Goal: Communication & Community: Ask a question

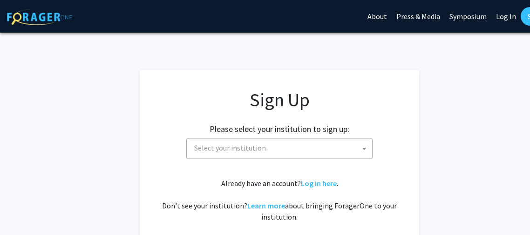
click at [229, 151] on span "Select your institution" at bounding box center [230, 147] width 72 height 9
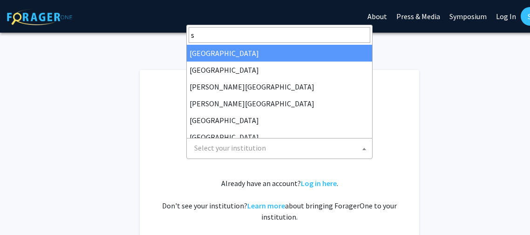
type input "sp"
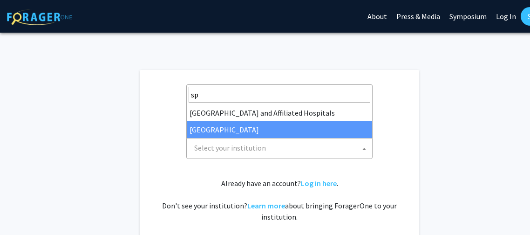
select select "4"
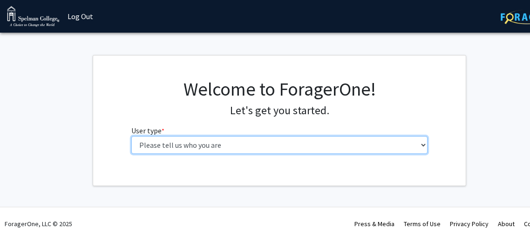
click at [425, 141] on select "Please tell us who you are Undergraduate Student Master's Student Doctoral Cand…" at bounding box center [279, 145] width 297 height 18
select select "1: undergrad"
click at [131, 136] on select "Please tell us who you are Undergraduate Student Master's Student Doctoral Cand…" at bounding box center [279, 145] width 297 height 18
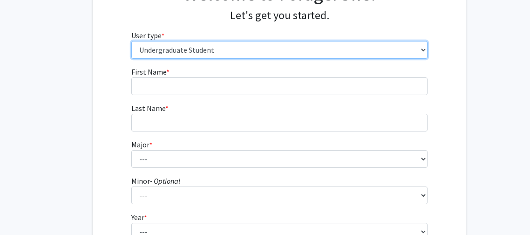
scroll to position [99, 0]
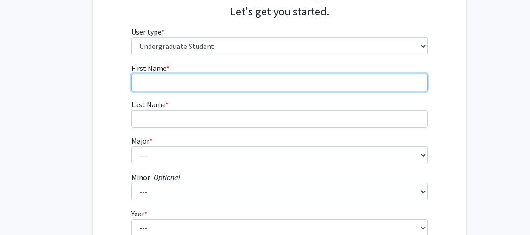
click at [349, 74] on input "First Name * required" at bounding box center [279, 83] width 297 height 18
type input "[PERSON_NAME]"
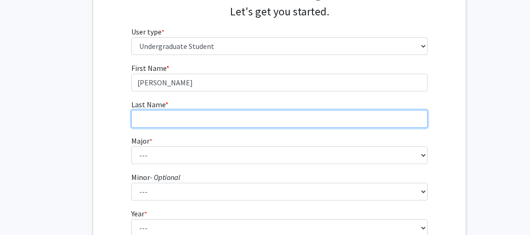
click at [304, 118] on input "Last Name * required" at bounding box center [279, 119] width 297 height 18
type input "[PERSON_NAME]"
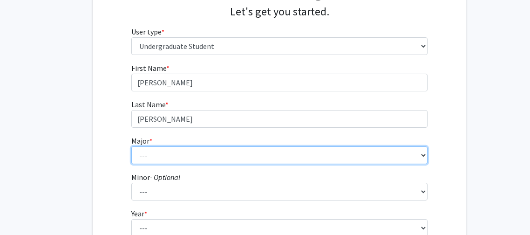
click at [264, 162] on select "--- Art Art History Biochemistry Biology Chemistry Comparative Women’s Studies …" at bounding box center [279, 155] width 297 height 18
select select "29: 275"
click at [131, 146] on select "--- Art Art History Biochemistry Biology Chemistry Comparative Women’s Studies …" at bounding box center [279, 155] width 297 height 18
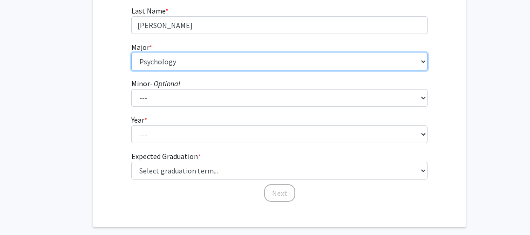
scroll to position [195, 0]
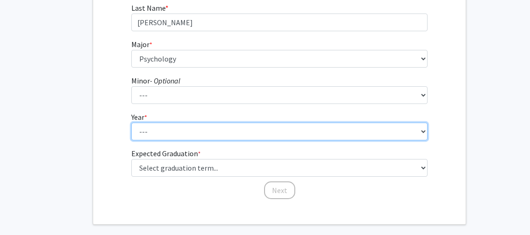
click at [181, 131] on select "--- First-year Sophomore Junior Senior Postbaccalaureate Certificate" at bounding box center [279, 131] width 297 height 18
select select "4: senior"
click at [131, 122] on select "--- First-year Sophomore Junior Senior Postbaccalaureate Certificate" at bounding box center [279, 131] width 297 height 18
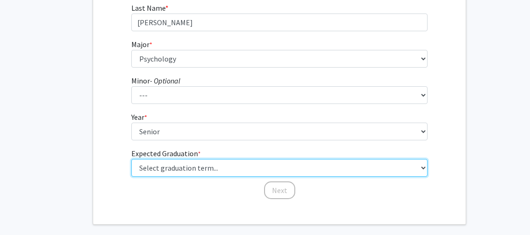
click at [194, 168] on select "Select graduation term... Spring 2025 Summer 2025 Fall 2025 Winter 2025 Spring …" at bounding box center [279, 168] width 297 height 18
select select "5: spring_2026"
click at [131, 159] on select "Select graduation term... Spring 2025 Summer 2025 Fall 2025 Winter 2025 Spring …" at bounding box center [279, 168] width 297 height 18
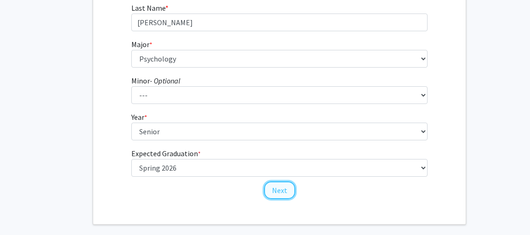
click at [275, 186] on button "Next" at bounding box center [279, 190] width 31 height 18
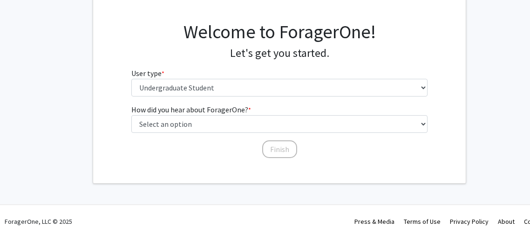
scroll to position [60, 0]
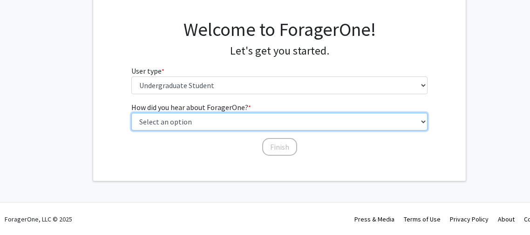
click at [227, 121] on select "Select an option Peer/student recommendation Faculty/staff recommendation Unive…" at bounding box center [279, 122] width 297 height 18
select select "2: faculty_recommendation"
click at [131, 113] on select "Select an option Peer/student recommendation Faculty/staff recommendation Unive…" at bounding box center [279, 122] width 297 height 18
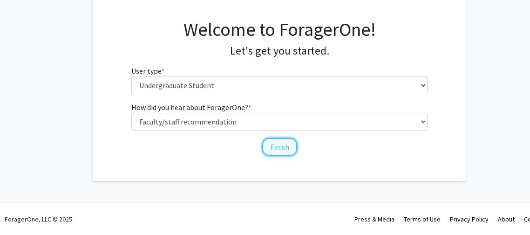
click at [281, 151] on button "Finish" at bounding box center [279, 147] width 35 height 18
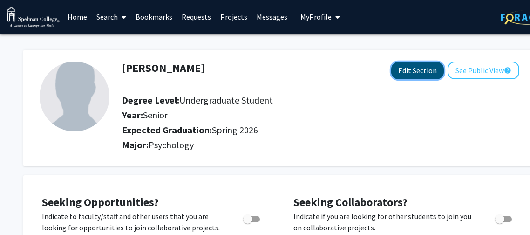
click at [408, 76] on button "Edit Section" at bounding box center [417, 70] width 53 height 17
select select "senior"
select select "33: spring_2026"
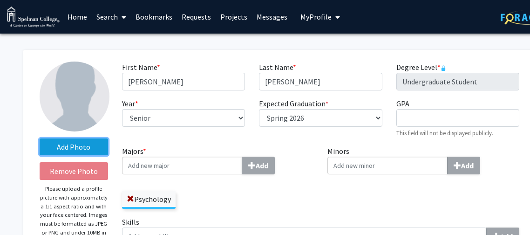
click at [68, 149] on label "Add Photo" at bounding box center [74, 146] width 68 height 17
click at [0, 0] on input "Add Photo" at bounding box center [0, 0] width 0 height 0
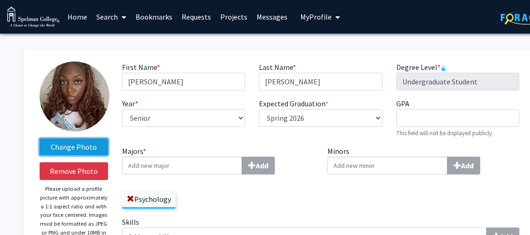
click at [83, 151] on label "Change Photo" at bounding box center [74, 146] width 68 height 17
click at [0, 0] on input "Change Photo" at bounding box center [0, 0] width 0 height 0
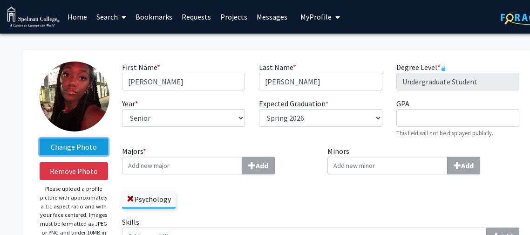
click at [81, 142] on label "Change Photo" at bounding box center [74, 146] width 68 height 17
click at [0, 0] on input "Change Photo" at bounding box center [0, 0] width 0 height 0
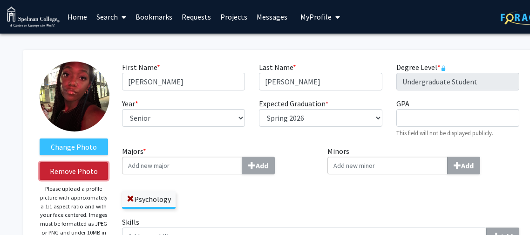
click at [86, 170] on button "Remove Photo" at bounding box center [74, 171] width 68 height 18
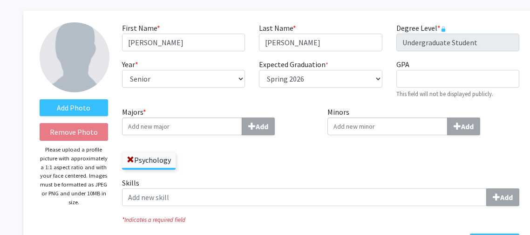
scroll to position [40, 0]
click at [495, 60] on div "GPA required This field will not be displayed publicly." at bounding box center [457, 78] width 137 height 40
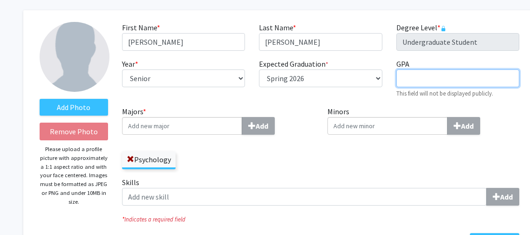
click at [486, 75] on input "GPA required" at bounding box center [457, 78] width 123 height 18
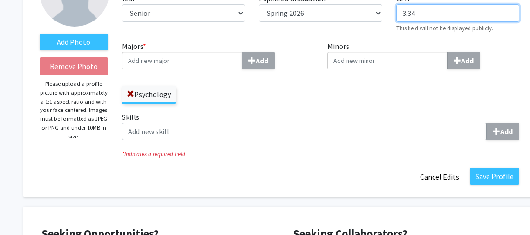
scroll to position [108, 0]
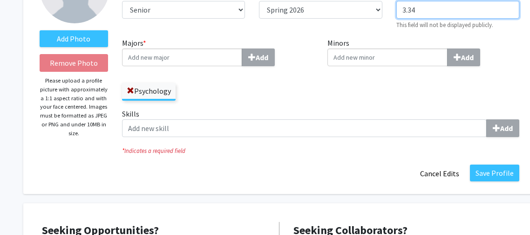
type input "3.34"
click at [301, 141] on div "Skills Add" at bounding box center [320, 126] width 411 height 36
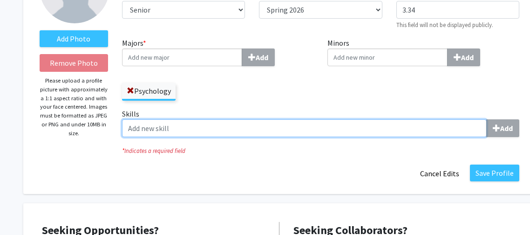
click at [310, 129] on input "Skills Add" at bounding box center [304, 128] width 364 height 18
type input "Research"
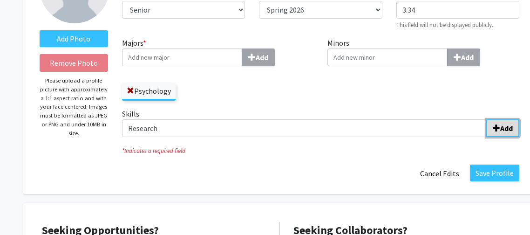
click at [511, 123] on b "Add" at bounding box center [506, 127] width 13 height 9
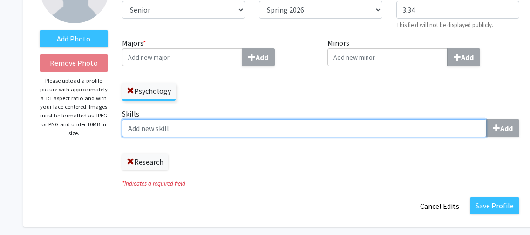
click at [412, 127] on input "Skills Add" at bounding box center [304, 128] width 364 height 18
type input "Leadership"
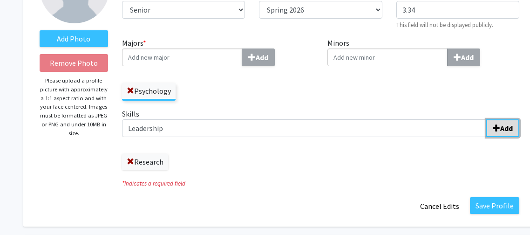
click at [493, 128] on span "submit" at bounding box center [496, 127] width 7 height 7
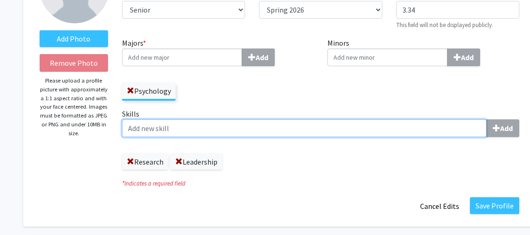
click at [452, 134] on input "Skills Add" at bounding box center [304, 128] width 364 height 18
type input "Teamwork"
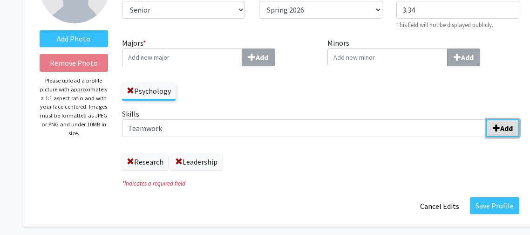
click at [507, 121] on button "Add" at bounding box center [502, 128] width 33 height 18
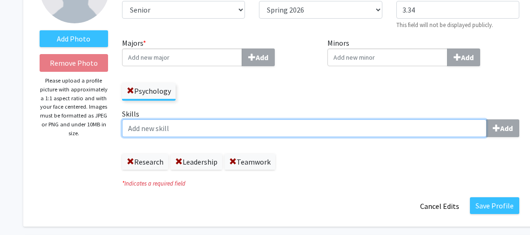
click at [467, 131] on input "Skills Add" at bounding box center [304, 128] width 364 height 18
type input "SPSS"
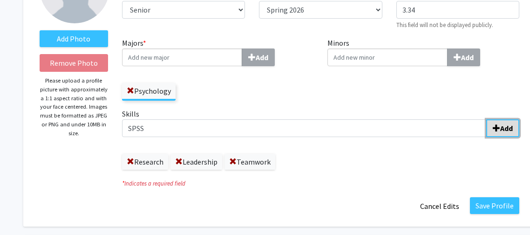
click at [506, 121] on button "Add" at bounding box center [502, 128] width 33 height 18
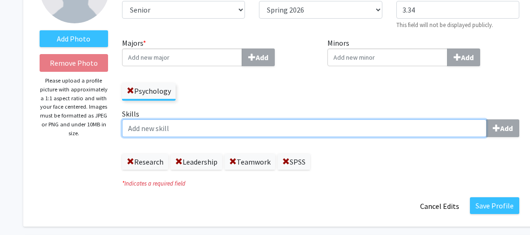
click at [425, 129] on input "Skills Add" at bounding box center [304, 128] width 364 height 18
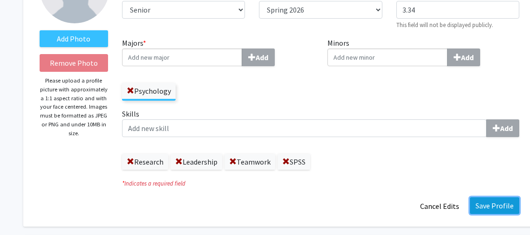
click at [489, 206] on button "Save Profile" at bounding box center [494, 205] width 49 height 17
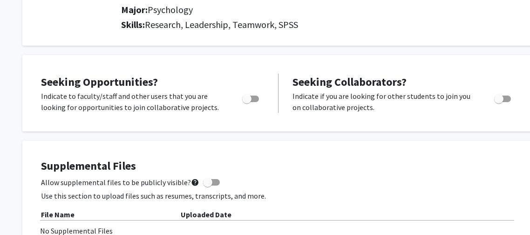
scroll to position [150, 0]
click at [255, 98] on span "Toggle" at bounding box center [251, 98] width 17 height 7
click at [248, 102] on input "Are you actively seeking opportunities?" at bounding box center [247, 102] width 0 height 0
checkbox input "true"
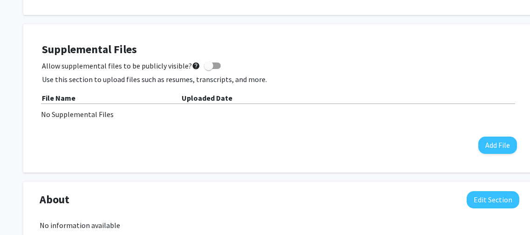
scroll to position [267, 0]
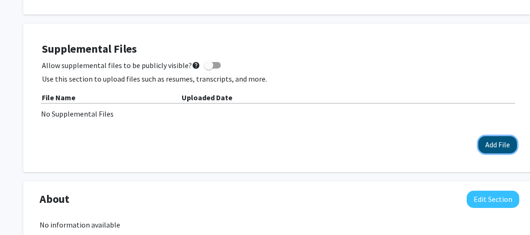
click at [489, 149] on button "Add File" at bounding box center [497, 144] width 39 height 17
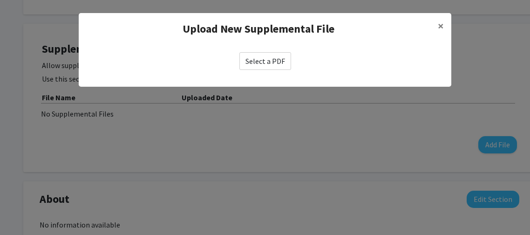
click at [272, 55] on label "Select a PDF" at bounding box center [265, 61] width 52 height 18
click at [0, 0] on input "Select a PDF" at bounding box center [0, 0] width 0 height 0
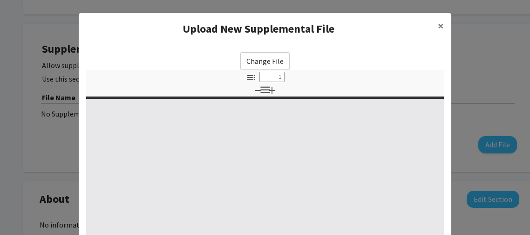
select select "custom"
type input "0"
select select "custom"
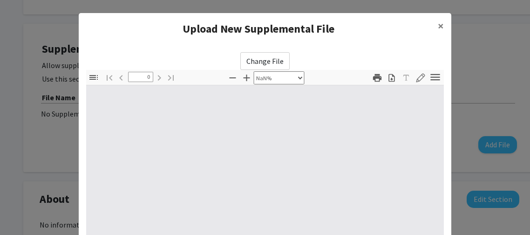
type input "1"
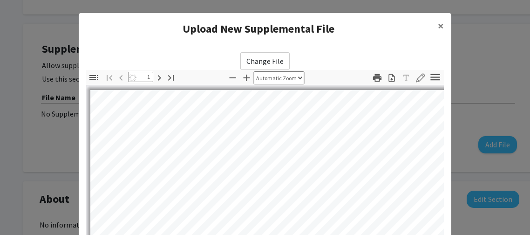
select select "auto"
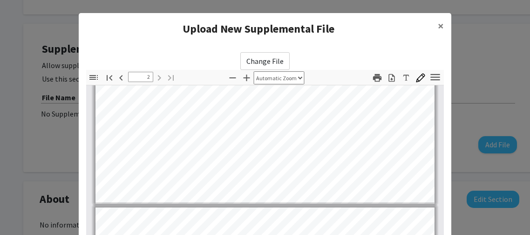
type input "1"
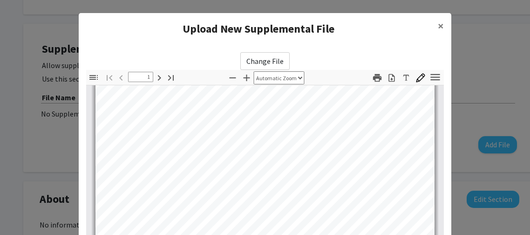
scroll to position [0, 0]
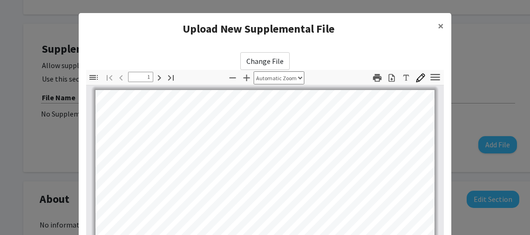
click at [459, 31] on modal-container "Upload New Supplemental File × Change File Thumbnails Document Outline Attachme…" at bounding box center [265, 117] width 530 height 235
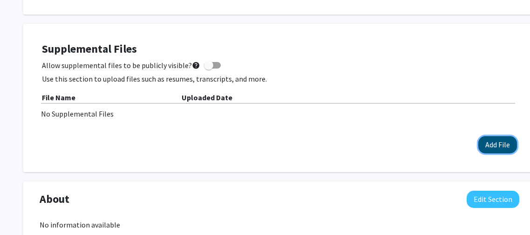
click at [489, 144] on button "Add File" at bounding box center [497, 144] width 39 height 17
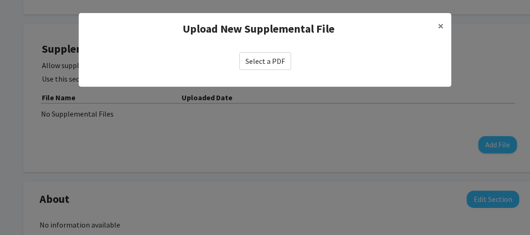
click at [258, 66] on label "Select a PDF" at bounding box center [265, 61] width 52 height 18
click at [0, 0] on input "Select a PDF" at bounding box center [0, 0] width 0 height 0
select select "custom"
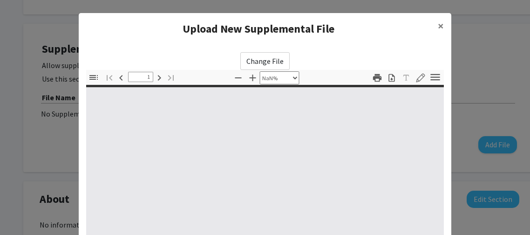
type input "0"
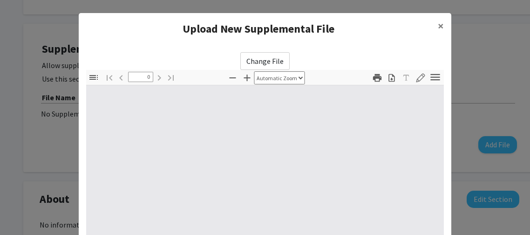
select select "custom"
type input "1"
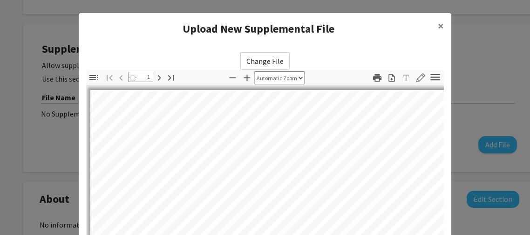
select select "auto"
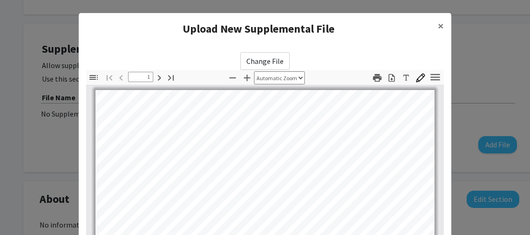
click at [292, 30] on h4 "Upload New Supplemental File" at bounding box center [258, 28] width 344 height 17
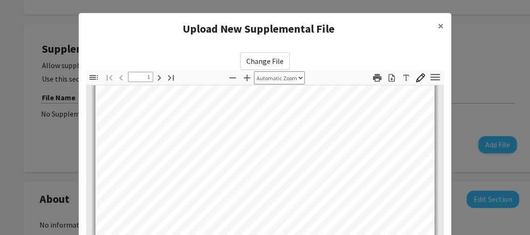
type input "2"
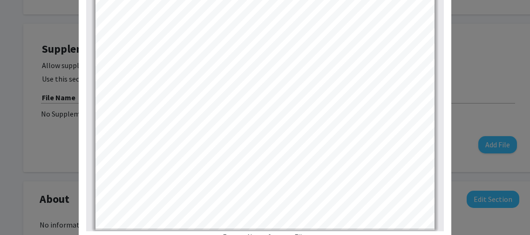
scroll to position [206, 0]
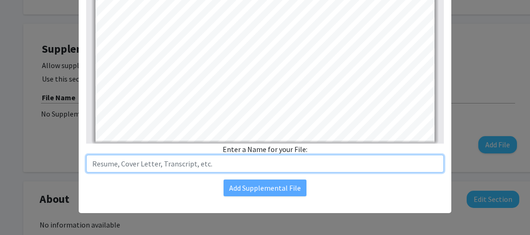
click at [234, 167] on input "text" at bounding box center [265, 164] width 358 height 18
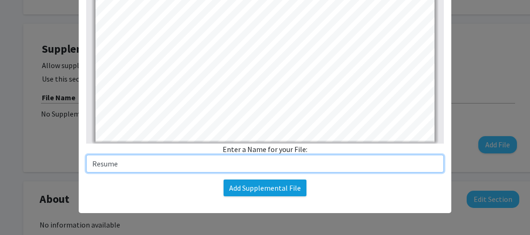
type input "Resume"
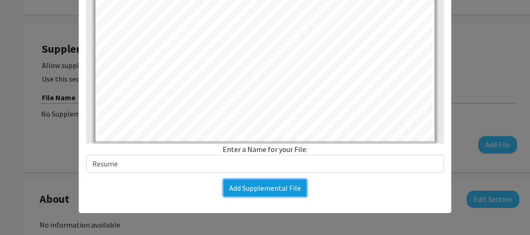
click at [290, 186] on button "Add Supplemental File" at bounding box center [264, 187] width 83 height 17
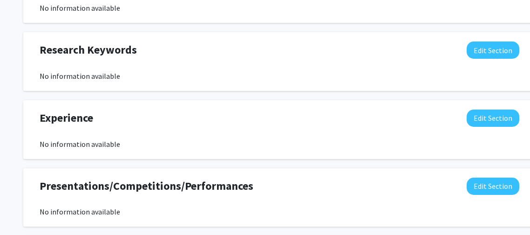
scroll to position [499, 0]
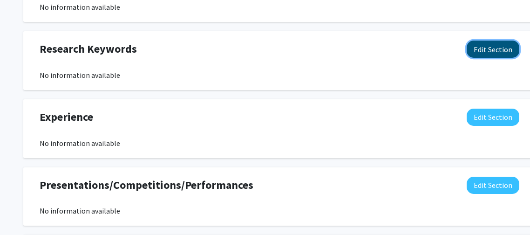
click at [487, 56] on button "Edit Section" at bounding box center [492, 48] width 53 height 17
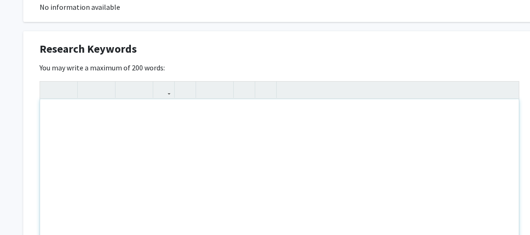
click at [340, 166] on div "Note to users with screen readers: Please deactivate our accessibility plugin f…" at bounding box center [279, 169] width 479 height 140
type textarea "Psy"
click at [484, 44] on div "Research Keywords Edit Section" at bounding box center [279, 50] width 493 height 21
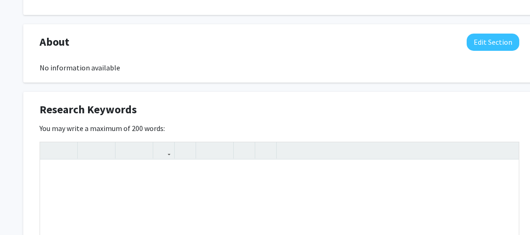
scroll to position [439, 0]
click at [484, 44] on button "Edit Section" at bounding box center [492, 41] width 53 height 17
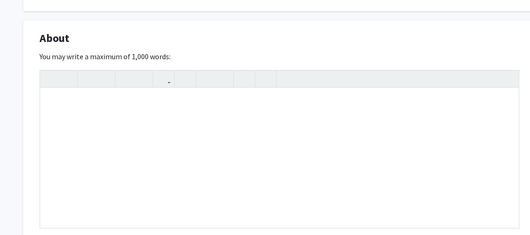
scroll to position [444, 0]
click at [265, 165] on div "Note to users with screen readers: Please deactivate our accessibility plugin f…" at bounding box center [279, 157] width 479 height 140
type textarea "I am a&nbsp;"
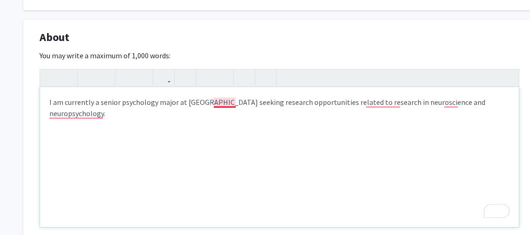
click at [221, 105] on div "I am currently a senior psychology major at [GEOGRAPHIC_DATA] seeking research …" at bounding box center [279, 157] width 479 height 140
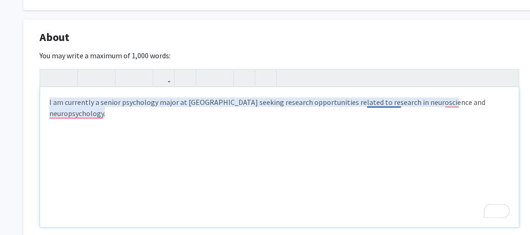
click at [381, 102] on div "I am currently a senior psychology major at [GEOGRAPHIC_DATA] seeking research …" at bounding box center [279, 157] width 479 height 140
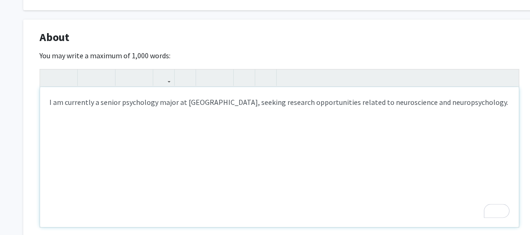
click at [489, 108] on div "I am currently a senior psychology major at [GEOGRAPHIC_DATA], seeking research…" at bounding box center [279, 157] width 479 height 140
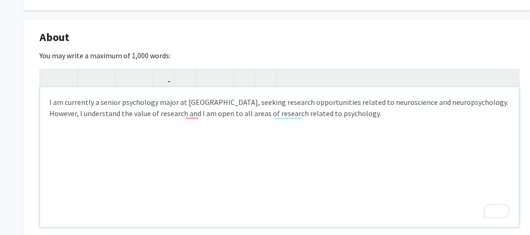
click at [191, 118] on div "I am currently a senior psychology major at [GEOGRAPHIC_DATA], seeking research…" at bounding box center [279, 157] width 479 height 140
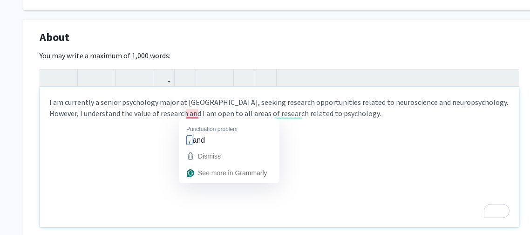
click at [193, 114] on div "I am currently a senior psychology major at [GEOGRAPHIC_DATA], seeking research…" at bounding box center [279, 157] width 479 height 140
click at [220, 148] on button "Dismiss" at bounding box center [229, 156] width 97 height 17
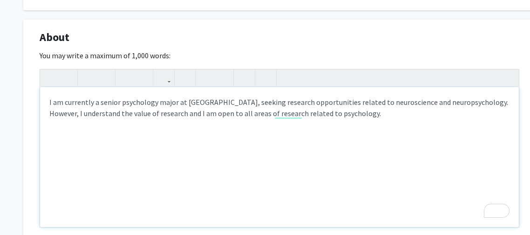
click at [197, 112] on div "I am currently a senior psychology major at [GEOGRAPHIC_DATA], seeking research…" at bounding box center [279, 157] width 479 height 140
type textarea "I am currently a senior psychology major at [GEOGRAPHIC_DATA], seeking research…"
click at [198, 118] on div "I am currently a senior psychology major at [GEOGRAPHIC_DATA], seeking research…" at bounding box center [279, 157] width 479 height 140
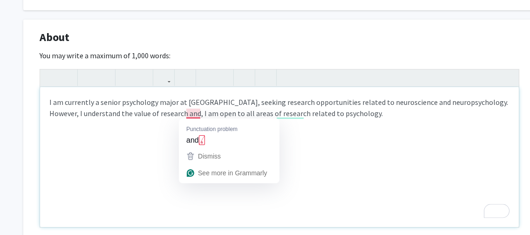
click at [196, 113] on div "I am currently a senior psychology major at [GEOGRAPHIC_DATA], seeking research…" at bounding box center [279, 157] width 479 height 140
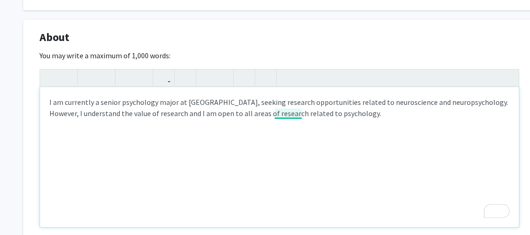
click at [297, 112] on div "I am currently a senior psychology major at [GEOGRAPHIC_DATA], seeking research…" at bounding box center [279, 157] width 479 height 140
click at [295, 111] on div "I am currently a senior psychology major at [GEOGRAPHIC_DATA], seeking research…" at bounding box center [279, 157] width 479 height 140
click at [393, 119] on div "I am currently a senior psychology major at [GEOGRAPHIC_DATA], seeking research…" at bounding box center [279, 157] width 479 height 140
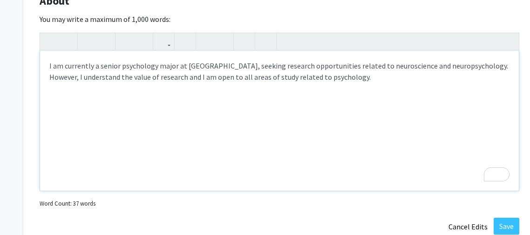
scroll to position [483, 0]
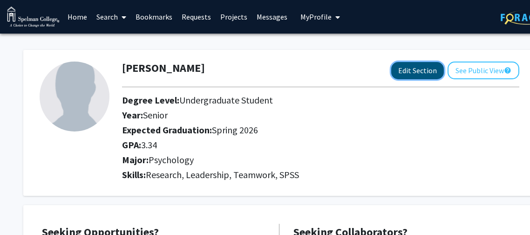
click at [416, 73] on button "Edit Section" at bounding box center [417, 70] width 53 height 17
select select "senior"
select select "33: spring_2026"
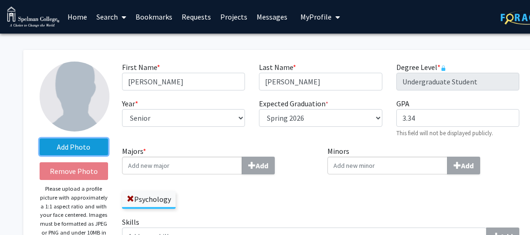
click at [86, 142] on label "Add Photo" at bounding box center [74, 146] width 68 height 17
click at [0, 0] on input "Add Photo" at bounding box center [0, 0] width 0 height 0
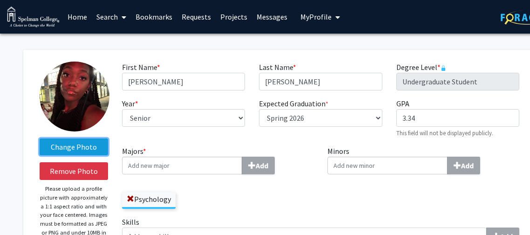
click at [93, 155] on label "Change Photo" at bounding box center [74, 146] width 68 height 17
click at [0, 0] on input "Change Photo" at bounding box center [0, 0] width 0 height 0
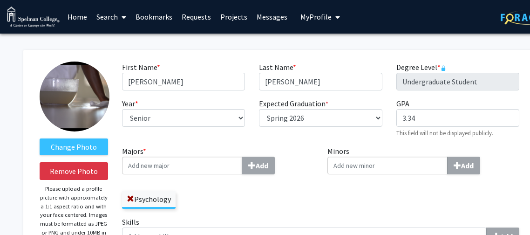
click at [74, 91] on img at bounding box center [75, 96] width 70 height 70
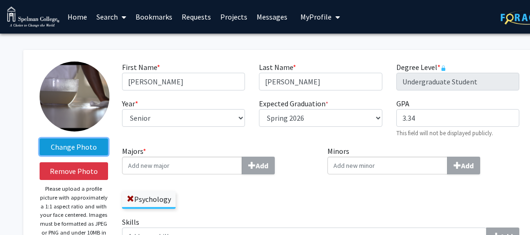
click at [85, 143] on label "Change Photo" at bounding box center [74, 146] width 68 height 17
click at [0, 0] on input "Change Photo" at bounding box center [0, 0] width 0 height 0
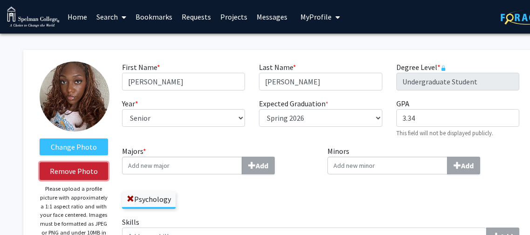
click at [91, 169] on button "Remove Photo" at bounding box center [74, 171] width 68 height 18
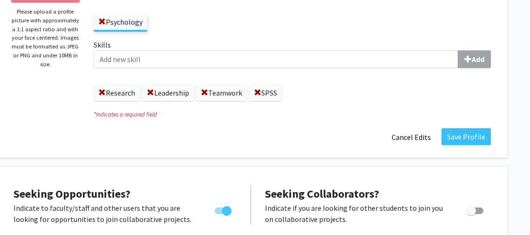
scroll to position [175, 28]
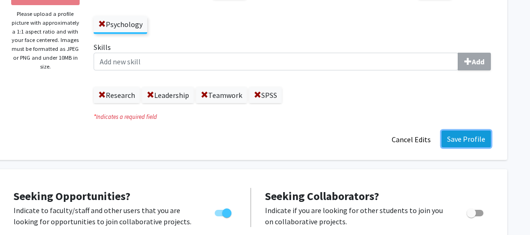
click at [443, 141] on button "Save Profile" at bounding box center [465, 138] width 49 height 17
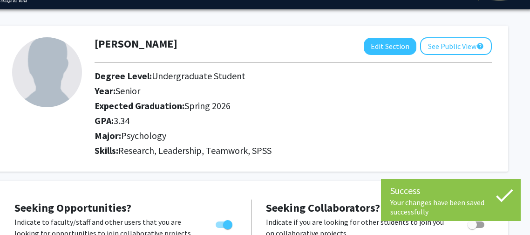
scroll to position [0, 27]
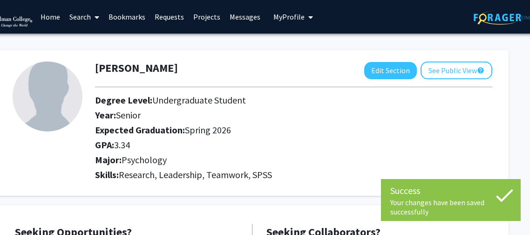
click at [53, 23] on link "Home" at bounding box center [50, 16] width 29 height 33
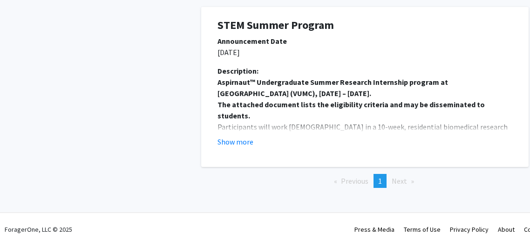
scroll to position [930, 0]
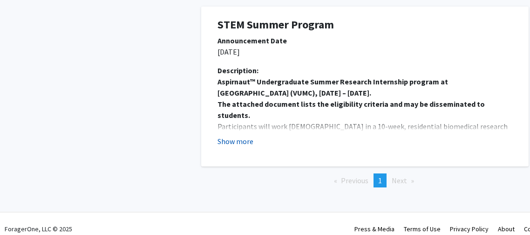
click at [230, 142] on button "Show more" at bounding box center [235, 140] width 36 height 11
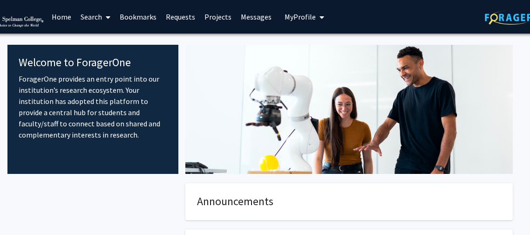
scroll to position [0, 0]
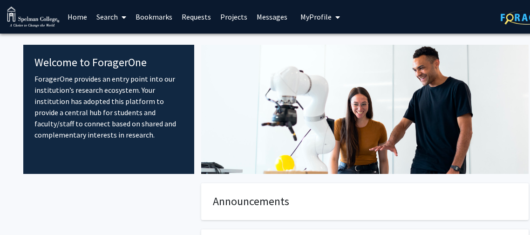
click at [82, 18] on link "Home" at bounding box center [77, 16] width 29 height 33
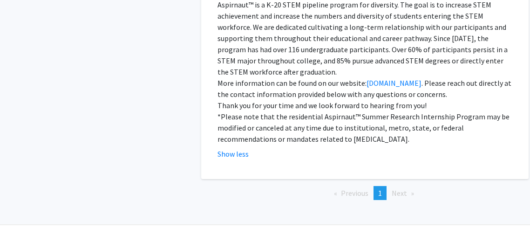
click at [293, 77] on p "More information can be found on our website: www.aspirnaut.org . Please reach …" at bounding box center [364, 88] width 295 height 22
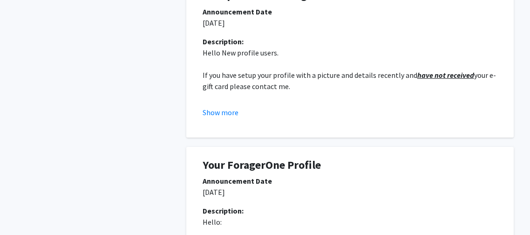
scroll to position [0, 15]
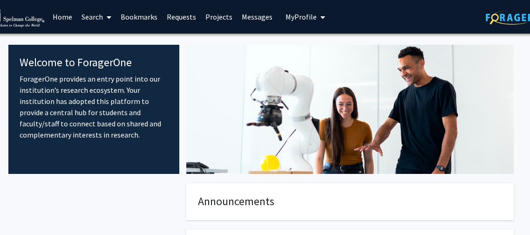
click at [55, 12] on link "Home" at bounding box center [62, 16] width 29 height 33
click at [60, 21] on link "Home" at bounding box center [62, 16] width 29 height 33
click at [98, 24] on link "Search" at bounding box center [96, 16] width 39 height 33
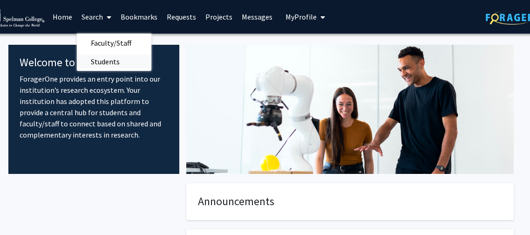
click at [105, 56] on span "Students" at bounding box center [105, 61] width 57 height 19
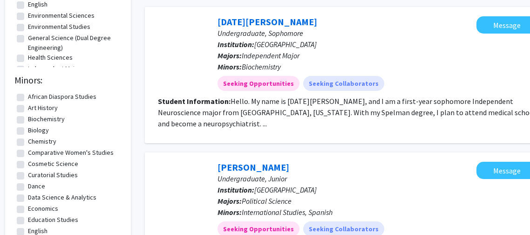
scroll to position [288, 28]
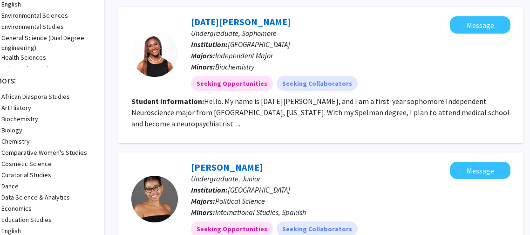
click at [461, 102] on fg-read-more "Hello. My name is Epiphany N. Wilson, and I am a first-year sophomore Independe…" at bounding box center [320, 112] width 378 height 32
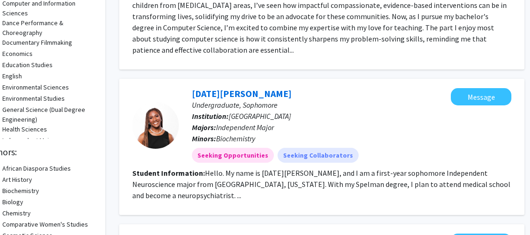
click at [160, 102] on div at bounding box center [155, 125] width 47 height 47
click at [216, 88] on link "Epiphany Wilson" at bounding box center [242, 94] width 100 height 12
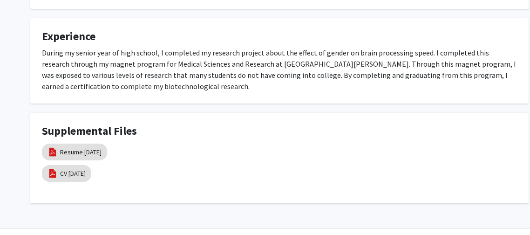
scroll to position [242, 0]
click at [74, 175] on link "CV 3/30/25" at bounding box center [73, 173] width 26 height 10
select select "custom"
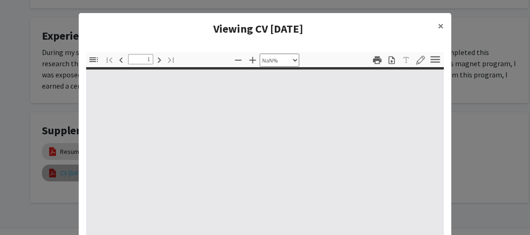
type input "0"
select select "custom"
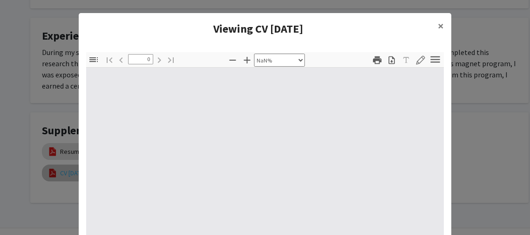
type input "1"
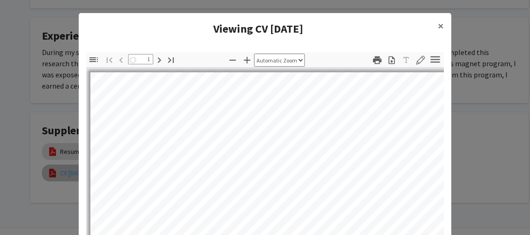
select select "auto"
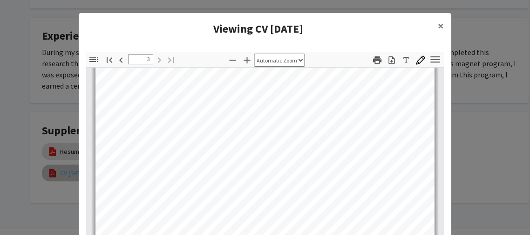
scroll to position [968, 0]
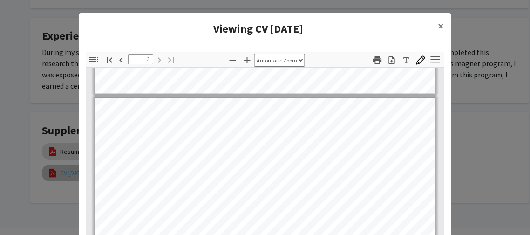
type input "2"
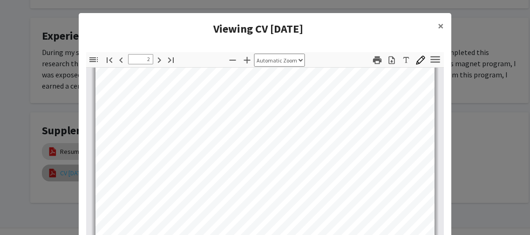
scroll to position [582, 0]
click at [439, 26] on span "×" at bounding box center [441, 26] width 6 height 14
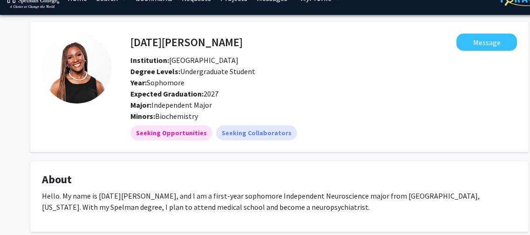
scroll to position [0, 0]
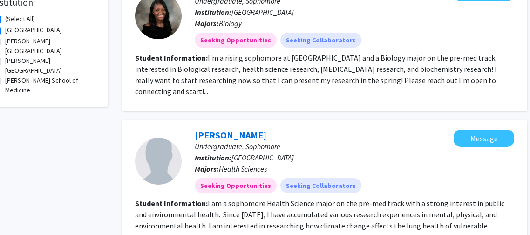
scroll to position [667, 24]
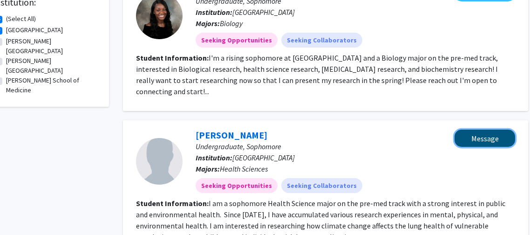
click at [459, 129] on button "Message" at bounding box center [484, 137] width 61 height 17
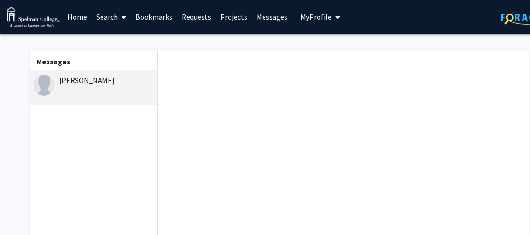
click at [80, 11] on link "Home" at bounding box center [77, 16] width 29 height 33
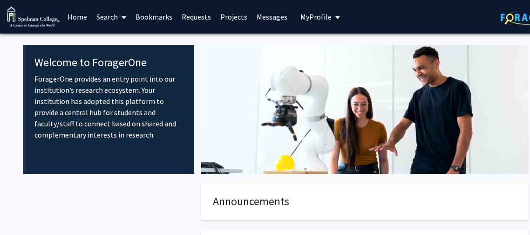
click at [321, 18] on span "My Profile" at bounding box center [315, 16] width 31 height 9
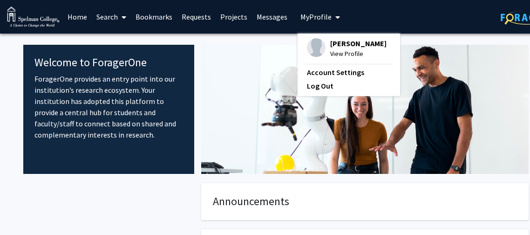
click at [323, 57] on div "Morgan Mouzon View Profile" at bounding box center [347, 48] width 80 height 20
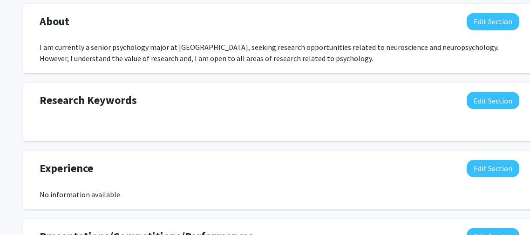
scroll to position [462, 0]
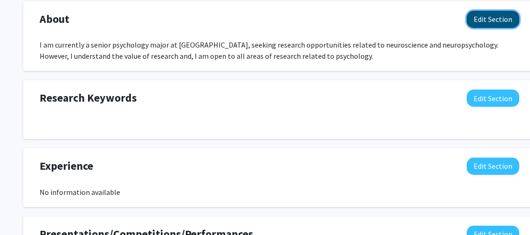
click at [477, 23] on button "Edit Section" at bounding box center [492, 19] width 53 height 17
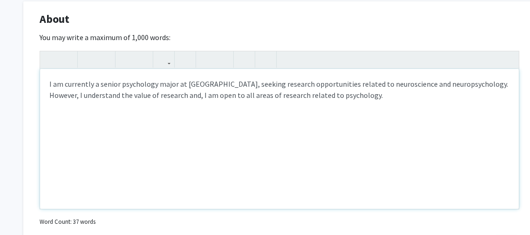
click at [468, 94] on div "I am currently a senior psychology major at [GEOGRAPHIC_DATA], seeking research…" at bounding box center [279, 139] width 479 height 140
click at [426, 100] on div "I am currently a senior psychology major at Spelman College, seeking research o…" at bounding box center [279, 139] width 479 height 140
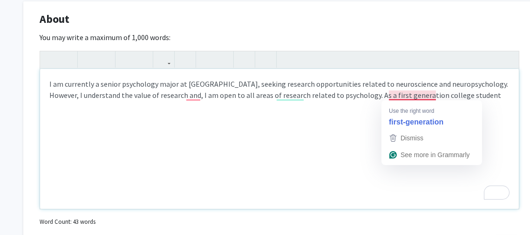
click at [423, 93] on div "I am currently a senior psychology major at Spelman College, seeking research o…" at bounding box center [279, 139] width 479 height 140
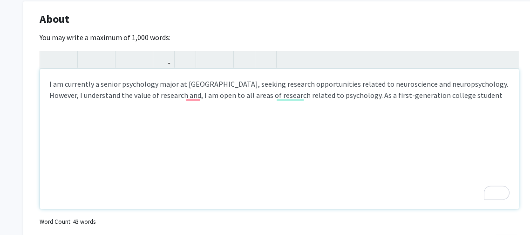
click at [496, 94] on div "I am currently a senior psychology major at Spelman College, seeking research o…" at bounding box center [279, 139] width 479 height 140
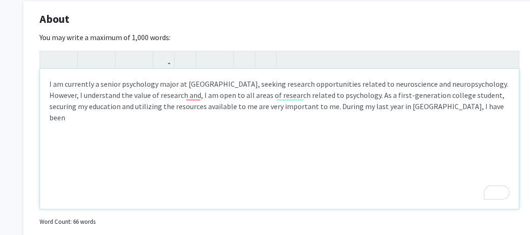
click at [478, 108] on div "I am currently a senior psychology major at Spelman College, seeking research o…" at bounding box center [279, 139] width 479 height 140
click at [505, 113] on div "I am currently a senior psychology major at Spelman College, seeking research o…" at bounding box center [279, 139] width 479 height 140
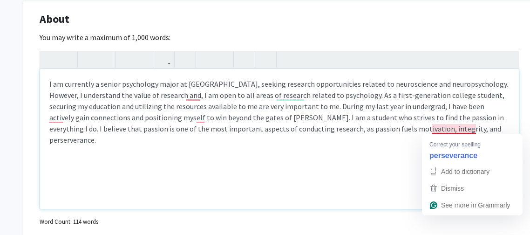
click at [461, 130] on div "I am currently a senior psychology major at Spelman College, seeking research o…" at bounding box center [279, 139] width 479 height 140
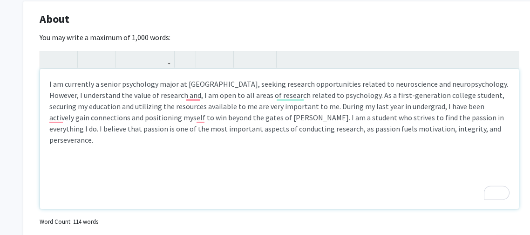
click at [481, 124] on div "I am currently a senior psychology major at Spelman College, seeking research o…" at bounding box center [279, 139] width 479 height 140
click at [206, 116] on div "I am currently a senior psychology major at Spelman College, seeking research o…" at bounding box center [279, 139] width 479 height 140
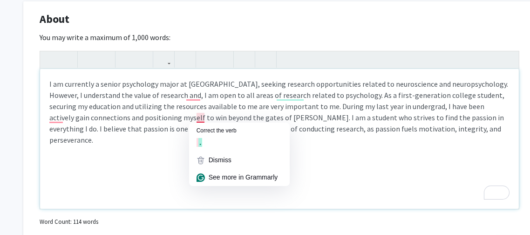
click at [201, 116] on div "I am currently a senior psychology major at Spelman College, seeking research o…" at bounding box center [279, 139] width 479 height 140
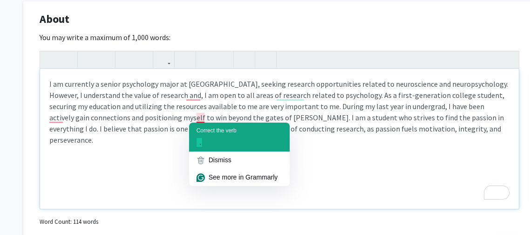
click at [212, 145] on div "." at bounding box center [239, 142] width 86 height 10
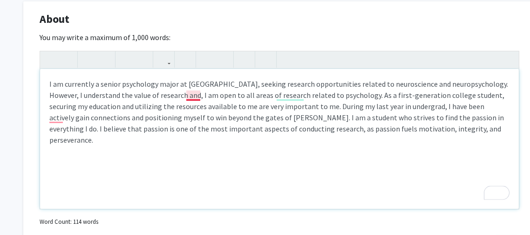
click at [194, 92] on div "I am currently a senior psychology major at Spelman College, seeking research o…" at bounding box center [279, 139] width 479 height 140
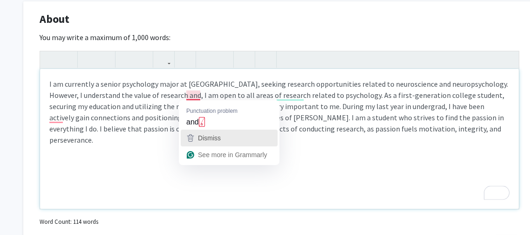
click at [208, 130] on button "Dismiss" at bounding box center [229, 137] width 97 height 17
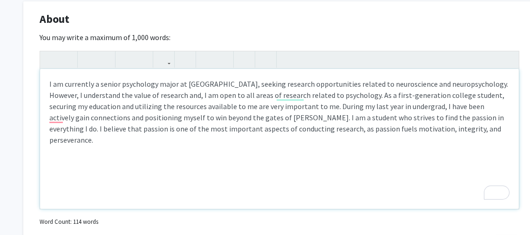
click at [201, 94] on div "I am currently a senior psychology major at Spelman College, seeking research o…" at bounding box center [279, 139] width 479 height 140
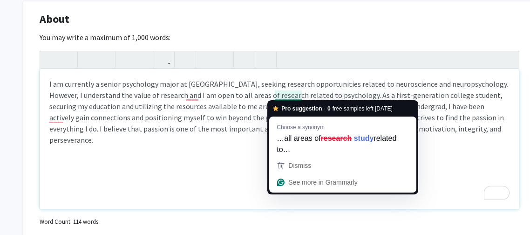
click at [291, 93] on div "I am currently a senior psychology major at Spelman College, seeking research o…" at bounding box center [279, 139] width 479 height 140
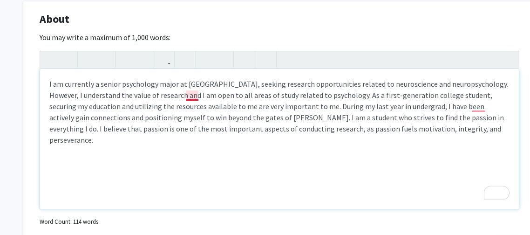
click at [195, 97] on div "I am currently a senior psychology major at Spelman College, seeking research o…" at bounding box center [279, 139] width 479 height 140
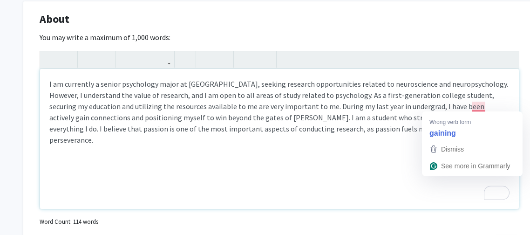
click at [479, 103] on div "I am currently a senior psychology major at Spelman College, seeking research o…" at bounding box center [279, 139] width 479 height 140
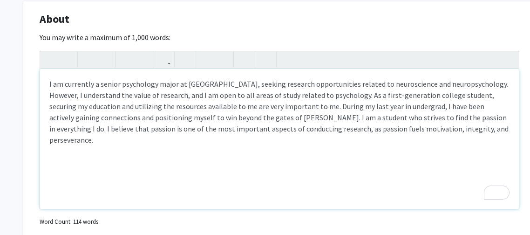
click at [463, 128] on div "I am currently a senior psychology major at Spelman College, seeking research o…" at bounding box center [279, 139] width 479 height 140
click at [303, 105] on div "I am currently a senior psychology major at Spelman College, seeking research o…" at bounding box center [279, 139] width 479 height 140
click at [423, 135] on div "I am currently a senior psychology major at Spelman College, seeking research o…" at bounding box center [279, 139] width 479 height 140
click at [459, 132] on div "I am currently a senior psychology major at Spelman College, seeking research o…" at bounding box center [279, 139] width 479 height 140
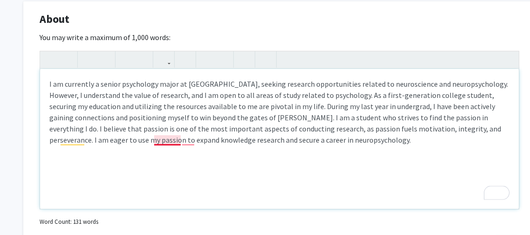
click at [176, 137] on div "I am currently a senior psychology major at Spelman College, seeking research o…" at bounding box center [279, 139] width 479 height 140
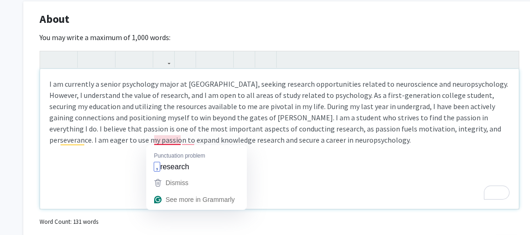
click at [155, 140] on div "I am currently a senior psychology major at Spelman College, seeking research o…" at bounding box center [279, 139] width 479 height 140
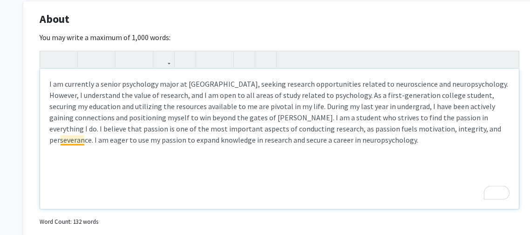
click at [80, 141] on div "I am currently a senior psychology major at Spelman College, seeking research o…" at bounding box center [279, 139] width 479 height 140
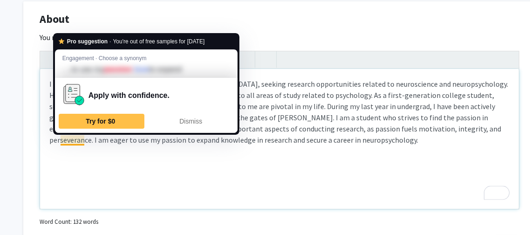
click at [140, 167] on div "I am currently a senior psychology major at Spelman College, seeking research o…" at bounding box center [279, 139] width 479 height 140
click at [61, 141] on div "I am currently a senior psychology major at Spelman College, seeking research o…" at bounding box center [279, 139] width 479 height 140
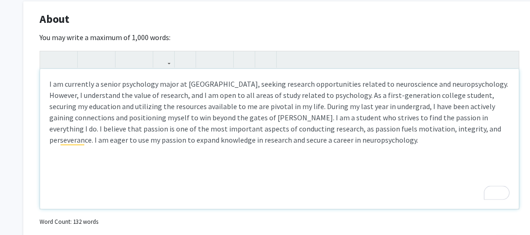
click at [86, 138] on div "I am currently a senior psychology major at Spelman College, seeking research o…" at bounding box center [279, 139] width 479 height 140
click at [244, 141] on div "I am currently a senior psychology major at Spelman College, seeking research o…" at bounding box center [279, 139] width 479 height 140
type textarea "I am currently a senior psychology major at Spelman College, seeking research o…"
click at [269, 150] on div "I am currently a senior psychology major at Spelman College, seeking research o…" at bounding box center [279, 139] width 479 height 140
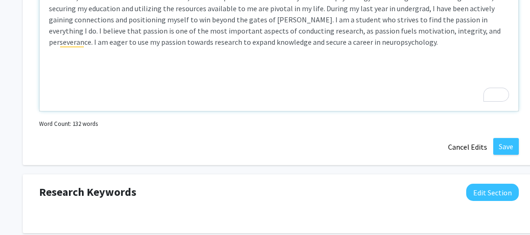
scroll to position [564, 0]
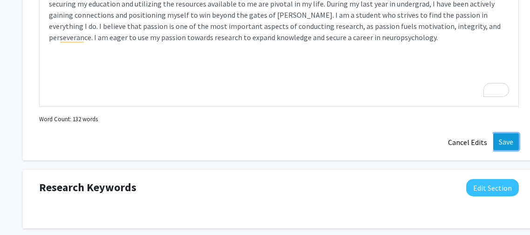
click at [498, 147] on button "Save" at bounding box center [506, 141] width 26 height 17
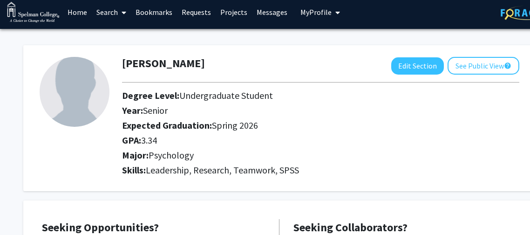
scroll to position [0, 0]
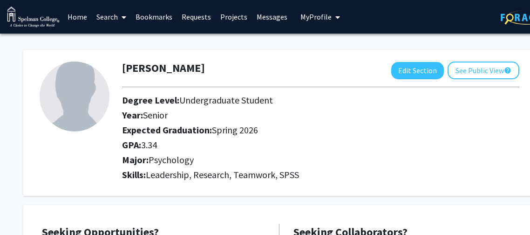
click at [120, 17] on span at bounding box center [122, 17] width 8 height 33
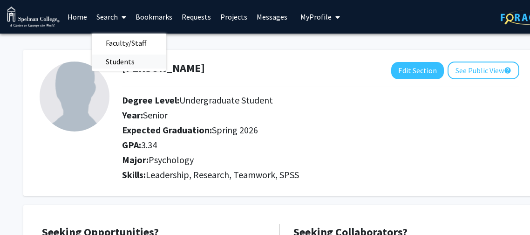
click at [127, 53] on span "Students" at bounding box center [120, 61] width 57 height 19
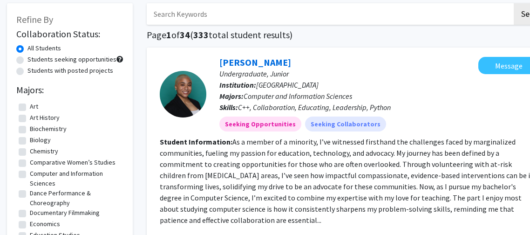
scroll to position [48, 0]
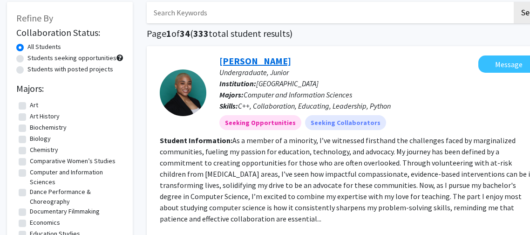
click at [236, 60] on link "Thalia Manon" at bounding box center [255, 61] width 72 height 12
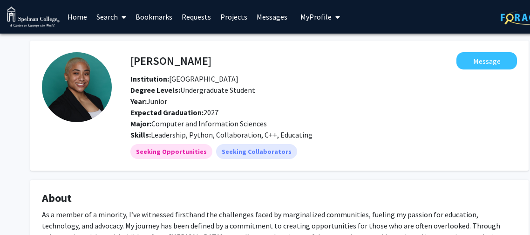
click at [77, 16] on link "Home" at bounding box center [77, 16] width 29 height 33
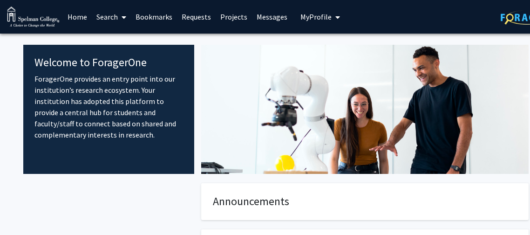
click at [311, 23] on button "My Profile" at bounding box center [319, 17] width 45 height 34
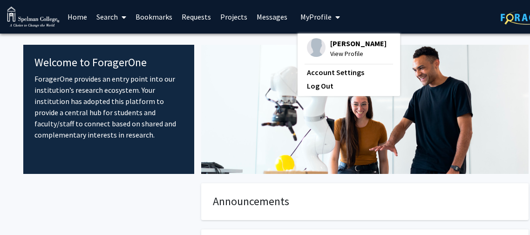
click at [330, 42] on span "[PERSON_NAME]" at bounding box center [358, 43] width 56 height 10
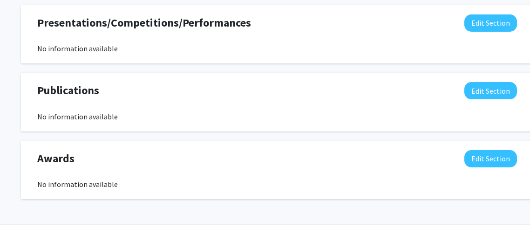
scroll to position [739, 2]
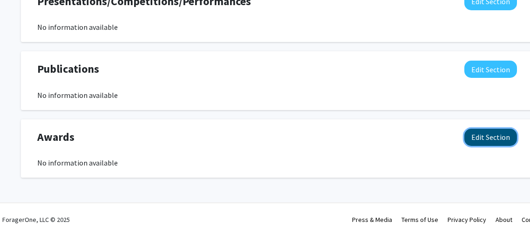
click at [472, 134] on button "Edit Section" at bounding box center [490, 136] width 53 height 17
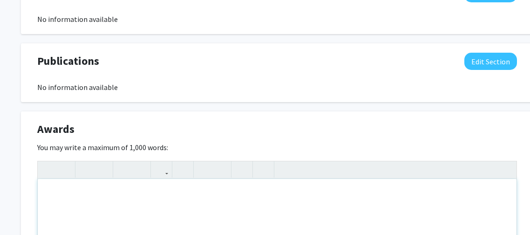
scroll to position [747, 2]
type textarea "Zell miller scholarship&nbsp;"
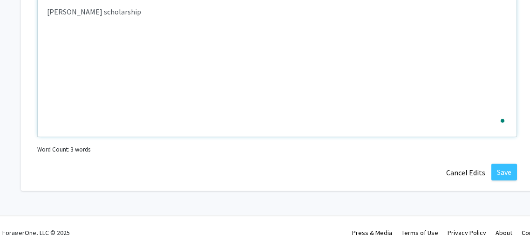
scroll to position [941, 2]
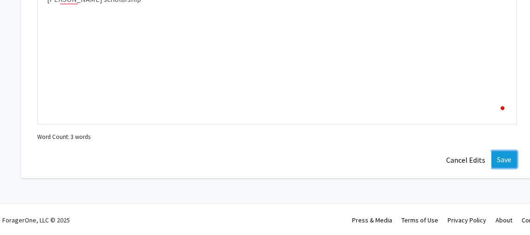
click at [499, 159] on button "Save" at bounding box center [504, 159] width 26 height 17
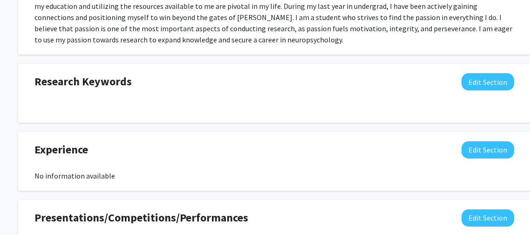
scroll to position [522, 5]
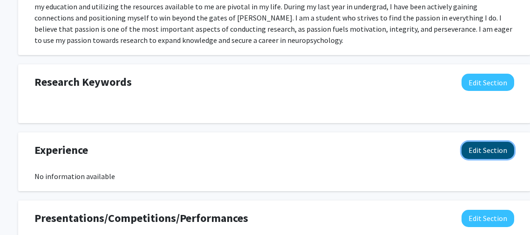
click at [497, 153] on button "Edit Section" at bounding box center [487, 150] width 53 height 17
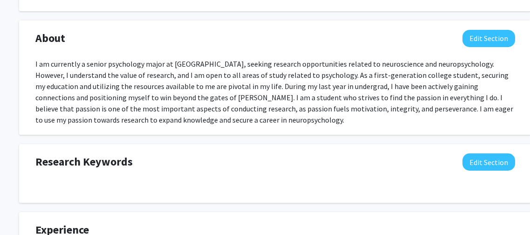
scroll to position [441, 4]
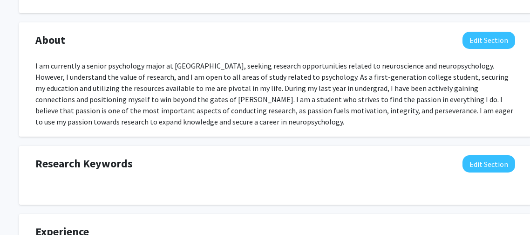
click at [461, 166] on div "Research Keywords Edit Section" at bounding box center [274, 165] width 493 height 21
click at [472, 164] on button "Edit Section" at bounding box center [488, 163] width 53 height 17
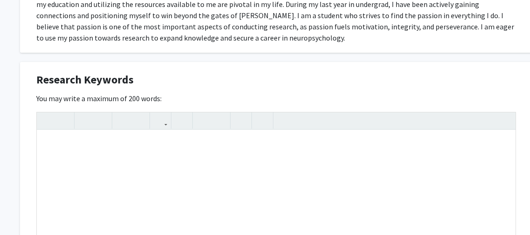
scroll to position [526, 2]
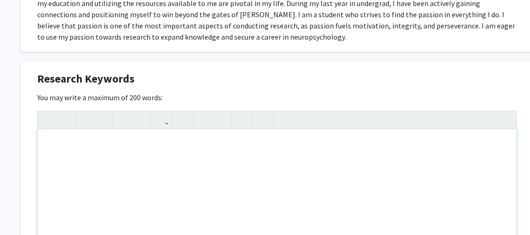
click at [329, 170] on div "Note to users with screen readers: Please deactivate our accessibility plugin f…" at bounding box center [277, 199] width 479 height 140
type textarea "N"
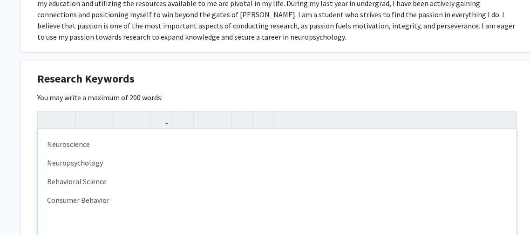
type textarea "<p>Neuroscience</p><p>Neuropsychology&nbsp;</p><p>Behavioral Science&nbsp;</p><…"
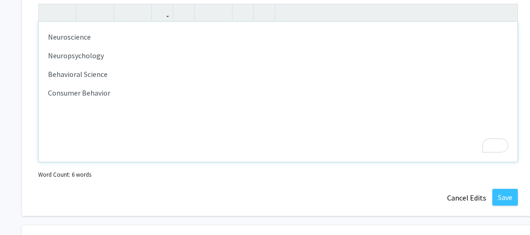
scroll to position [635, 1]
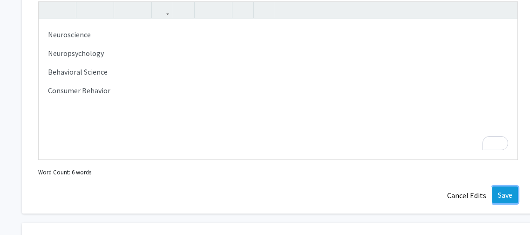
click at [513, 195] on button "Save" at bounding box center [505, 194] width 26 height 17
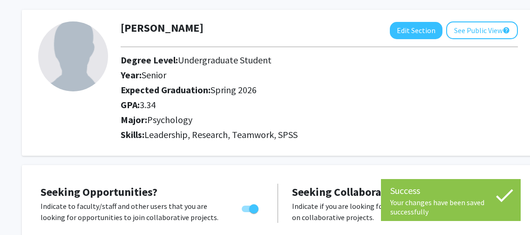
scroll to position [0, 1]
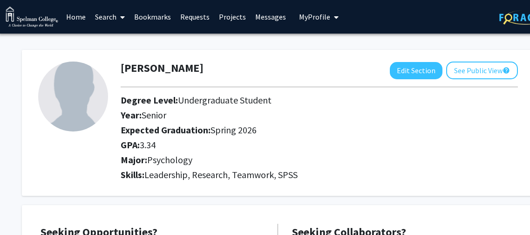
click at [104, 20] on link "Search" at bounding box center [109, 16] width 39 height 33
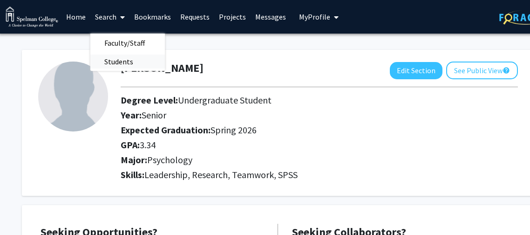
click at [116, 56] on span "Students" at bounding box center [118, 61] width 57 height 19
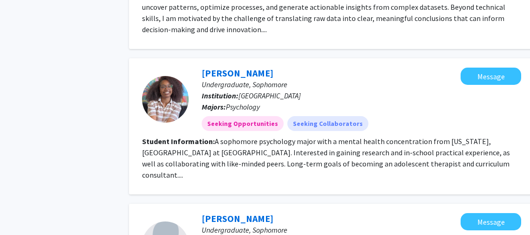
scroll to position [1062, 18]
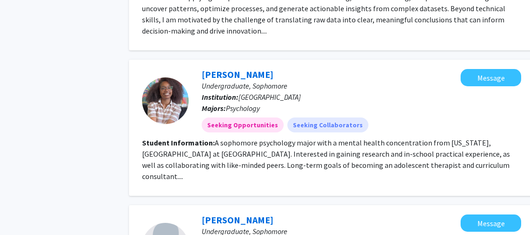
click at [177, 77] on div at bounding box center [165, 100] width 47 height 47
click at [224, 68] on link "Jayla Hines" at bounding box center [238, 74] width 72 height 12
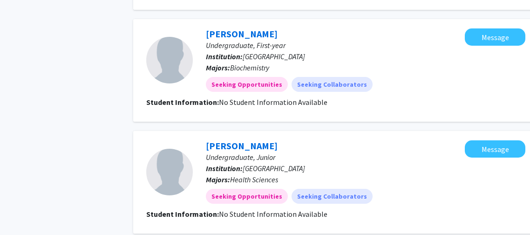
scroll to position [1361, 13]
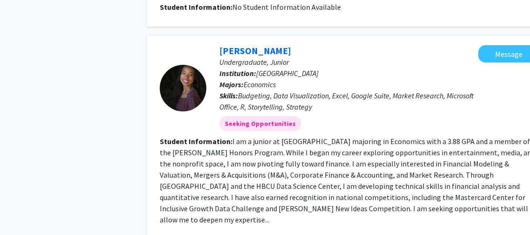
scroll to position [1282, 0]
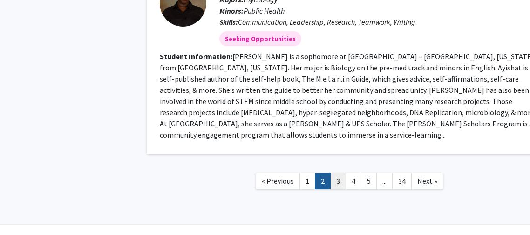
click at [337, 173] on link "3" at bounding box center [338, 181] width 16 height 16
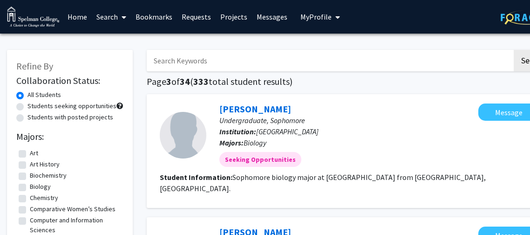
click at [124, 19] on icon at bounding box center [123, 16] width 5 height 7
click at [141, 44] on span "Faculty/Staff" at bounding box center [126, 43] width 68 height 19
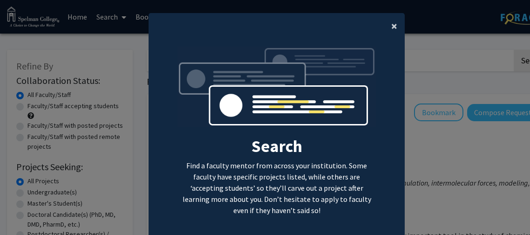
click at [393, 29] on span "×" at bounding box center [394, 26] width 6 height 14
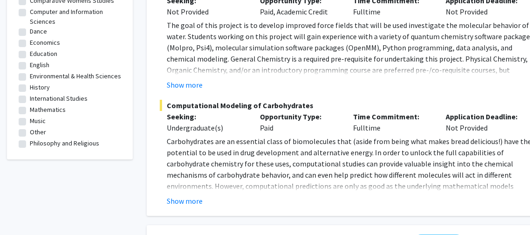
scroll to position [472, 0]
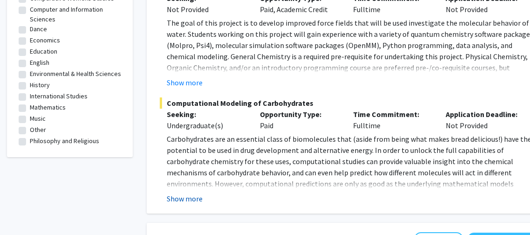
click at [186, 193] on button "Show more" at bounding box center [185, 198] width 36 height 11
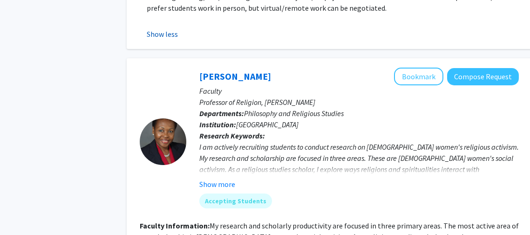
scroll to position [870, 20]
click at [226, 178] on button "Show more" at bounding box center [218, 183] width 36 height 11
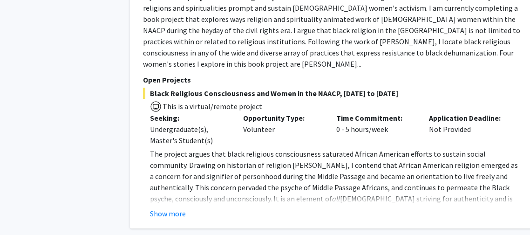
scroll to position [1177, 15]
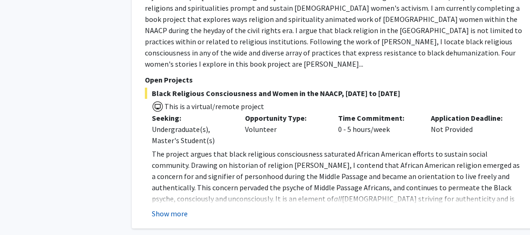
click at [175, 208] on button "Show more" at bounding box center [170, 213] width 36 height 11
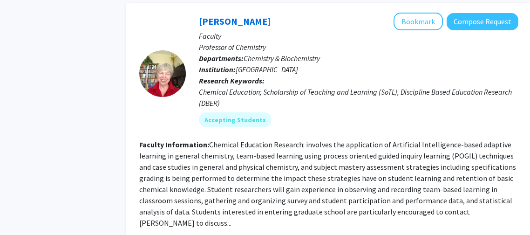
scroll to position [2983, 20]
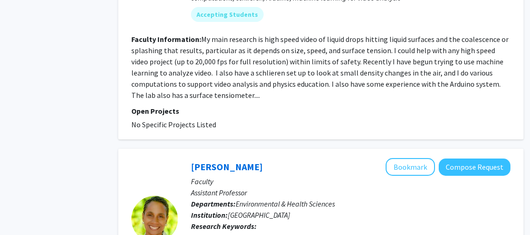
scroll to position [1788, 28]
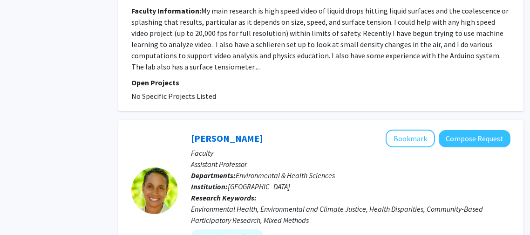
scroll to position [1815, 28]
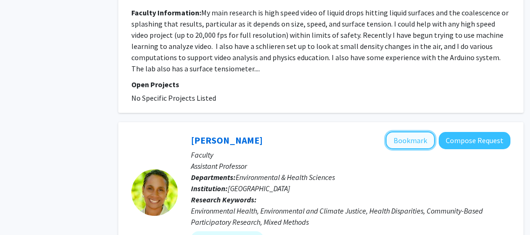
click at [415, 131] on button "Bookmark" at bounding box center [409, 140] width 49 height 18
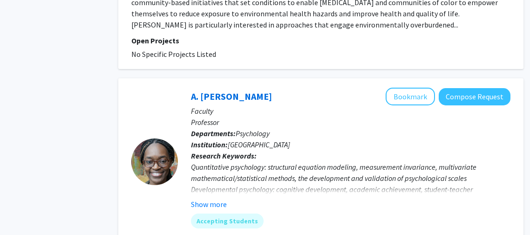
scroll to position [2128, 28]
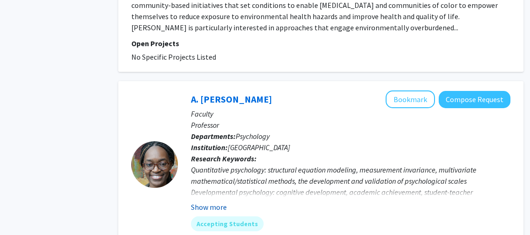
click at [225, 201] on button "Show more" at bounding box center [209, 206] width 36 height 11
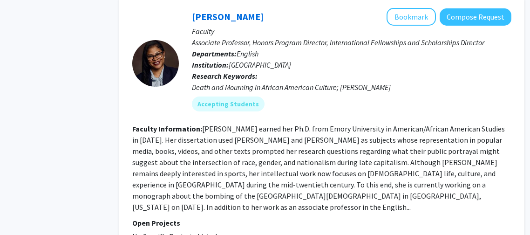
scroll to position [2491, 27]
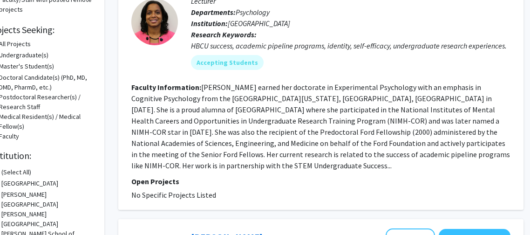
scroll to position [142, 28]
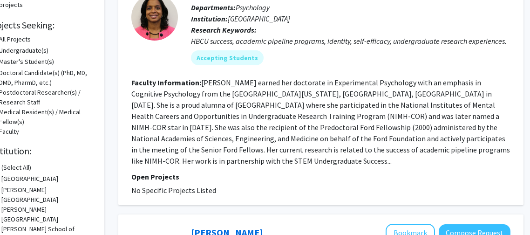
click at [495, 143] on section "Faculty Information: Dr. Mason earned her doctorate in Experimental Psychology …" at bounding box center [320, 121] width 379 height 89
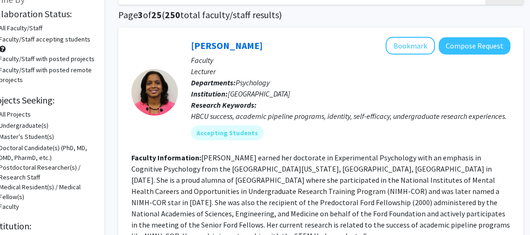
scroll to position [66, 28]
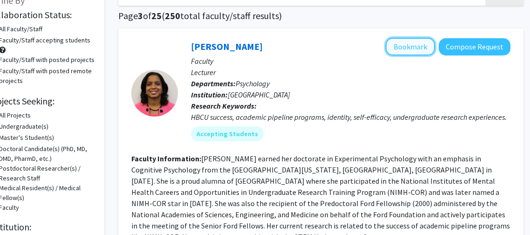
click at [418, 41] on button "Bookmark" at bounding box center [409, 47] width 49 height 18
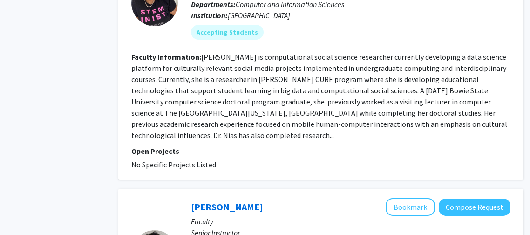
scroll to position [1424, 28]
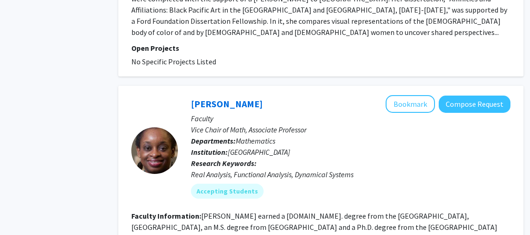
scroll to position [2033, 28]
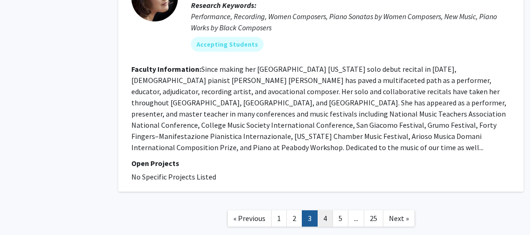
click at [325, 210] on link "4" at bounding box center [325, 218] width 16 height 16
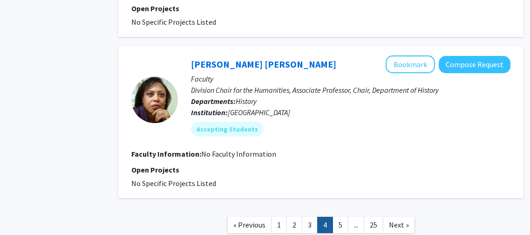
scroll to position [1962, 28]
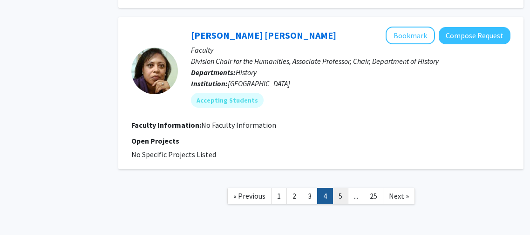
click at [339, 188] on link "5" at bounding box center [340, 196] width 16 height 16
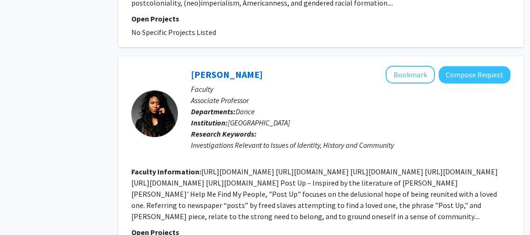
scroll to position [1624, 28]
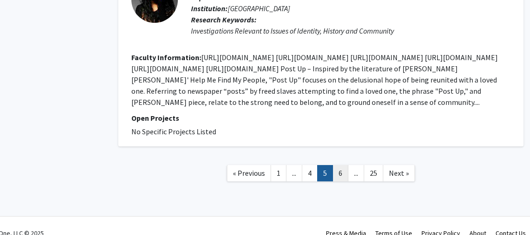
click at [342, 165] on link "6" at bounding box center [340, 173] width 16 height 16
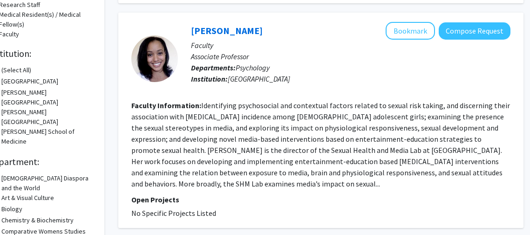
scroll to position [242, 28]
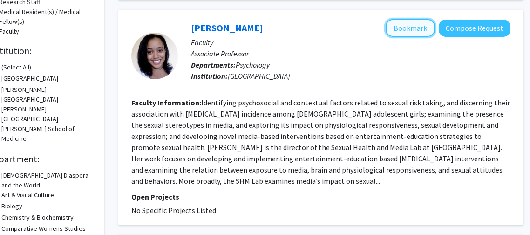
click at [418, 26] on button "Bookmark" at bounding box center [409, 28] width 49 height 18
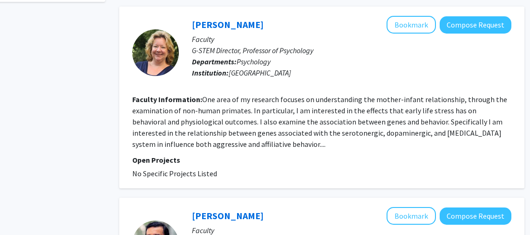
scroll to position [627, 28]
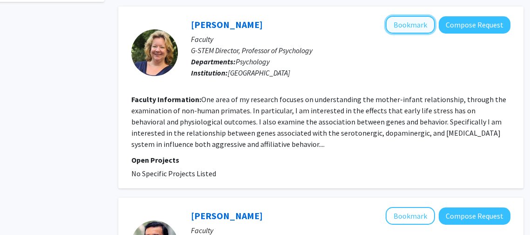
click at [413, 21] on button "Bookmark" at bounding box center [409, 25] width 49 height 18
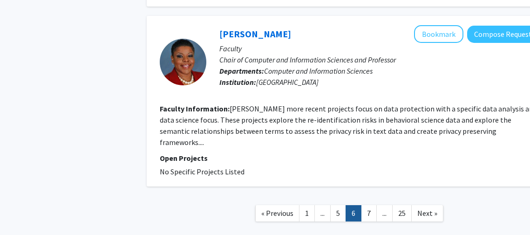
scroll to position [1824, 0]
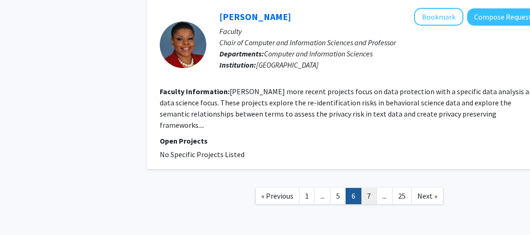
click at [368, 188] on link "7" at bounding box center [369, 196] width 16 height 16
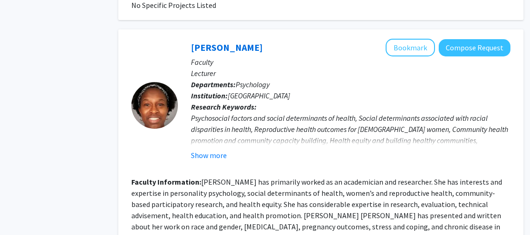
scroll to position [1144, 28]
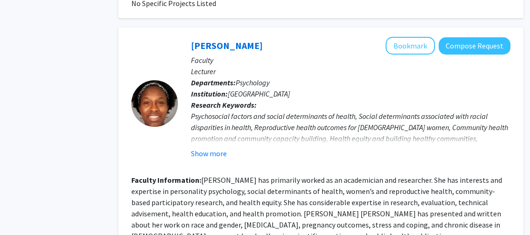
click at [216, 110] on fg-read-more "Psychosocial factors and social determinants of health, Social determinants ass…" at bounding box center [350, 134] width 319 height 48
click at [211, 148] on button "Show more" at bounding box center [209, 153] width 36 height 11
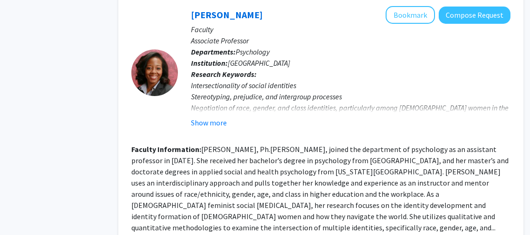
scroll to position [1639, 28]
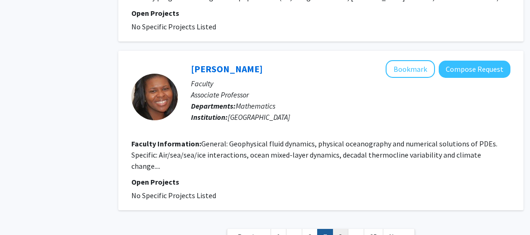
click at [337, 229] on link "8" at bounding box center [340, 237] width 16 height 16
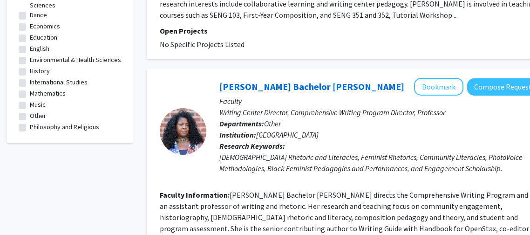
click at [469, 164] on fg-search-faculty "Michelle Bachelor Robinson Bookmark Compose Request Faculty Writing Center Dire…" at bounding box center [349, 193] width 379 height 230
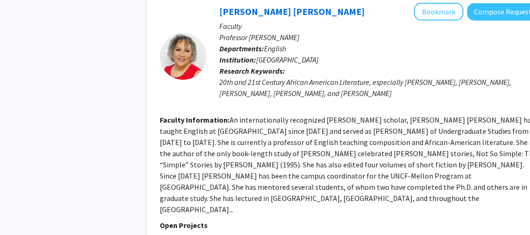
scroll to position [2394, 0]
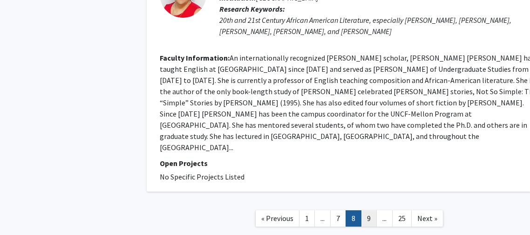
click at [367, 210] on link "9" at bounding box center [369, 218] width 16 height 16
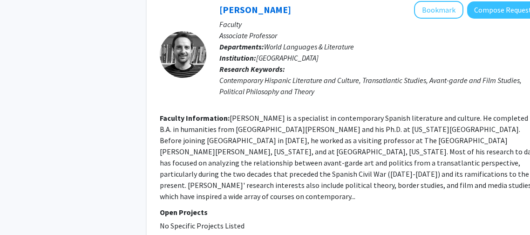
scroll to position [2435, 0]
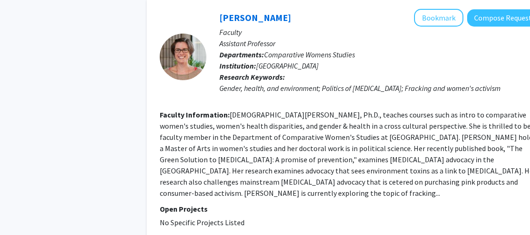
scroll to position [2170, 0]
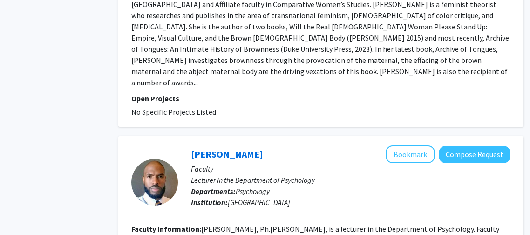
scroll to position [1913, 28]
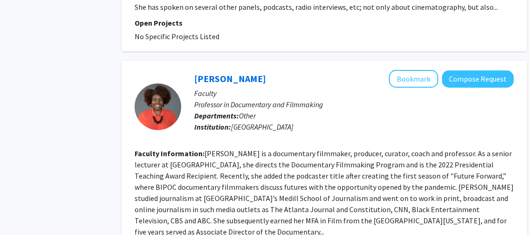
scroll to position [1970, 25]
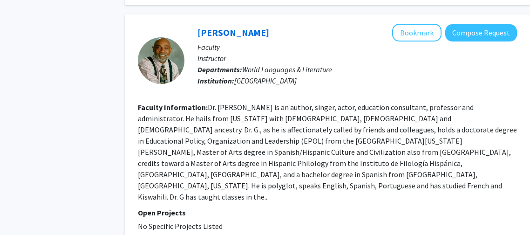
scroll to position [1955, 22]
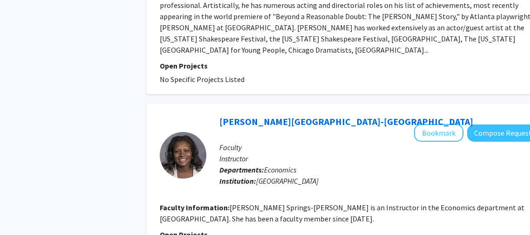
scroll to position [1996, 0]
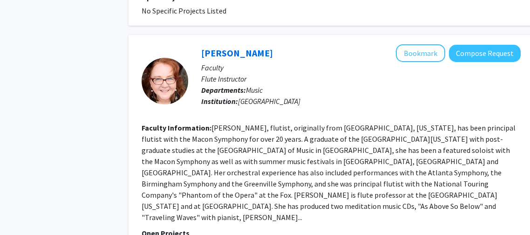
scroll to position [1497, 18]
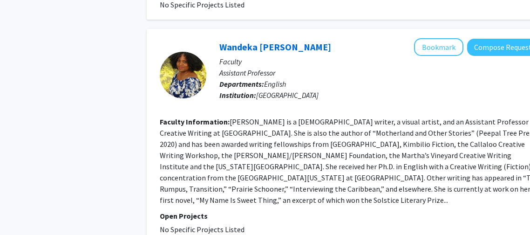
scroll to position [2007, 0]
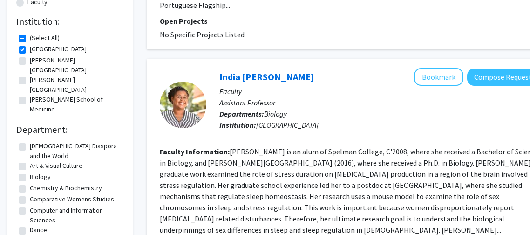
scroll to position [271, 0]
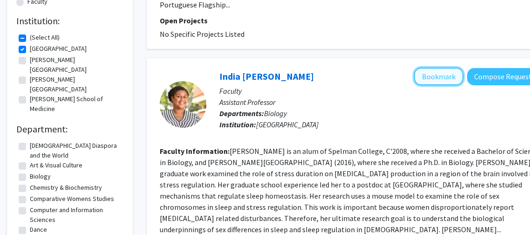
click at [442, 67] on button "Bookmark" at bounding box center [438, 76] width 49 height 18
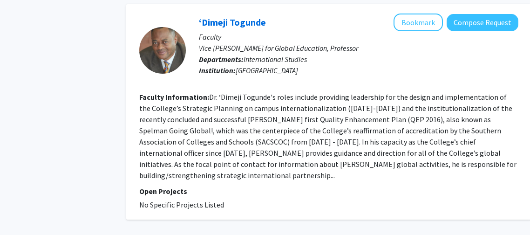
scroll to position [2048, 20]
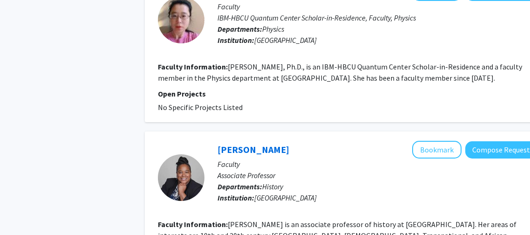
scroll to position [1238, 2]
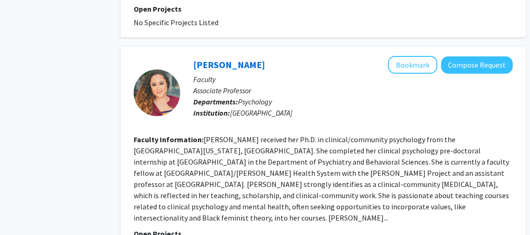
scroll to position [1215, 26]
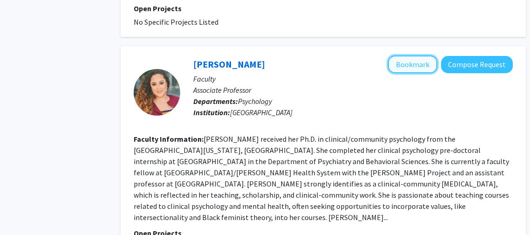
click at [413, 55] on button "Bookmark" at bounding box center [412, 64] width 49 height 18
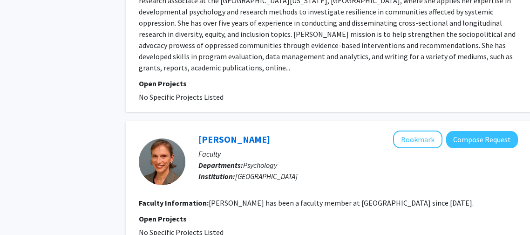
scroll to position [1813, 20]
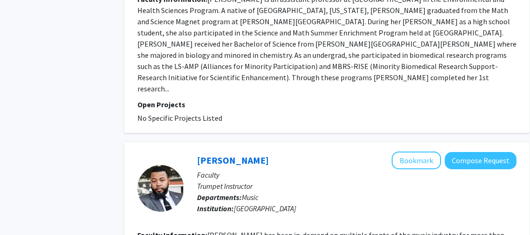
scroll to position [2037, 22]
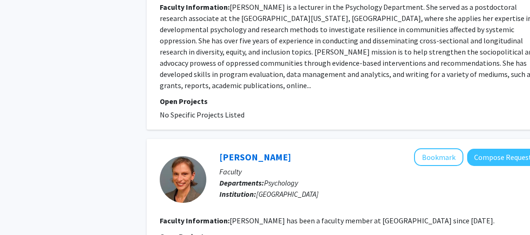
scroll to position [1835, 0]
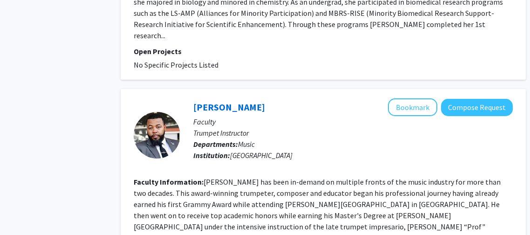
scroll to position [2037, 26]
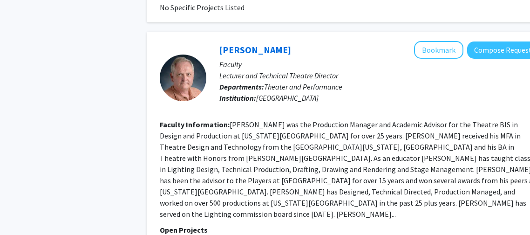
scroll to position [1780, 0]
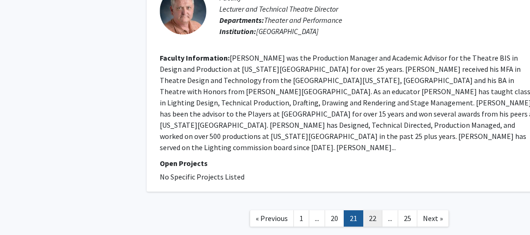
click at [364, 210] on link "22" at bounding box center [373, 218] width 20 height 16
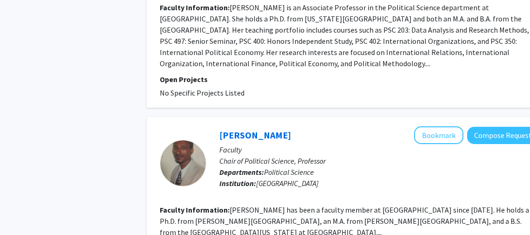
scroll to position [1903, 0]
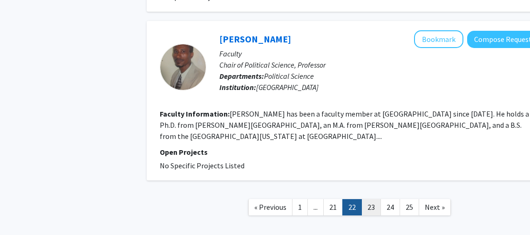
click at [368, 199] on link "23" at bounding box center [371, 207] width 20 height 16
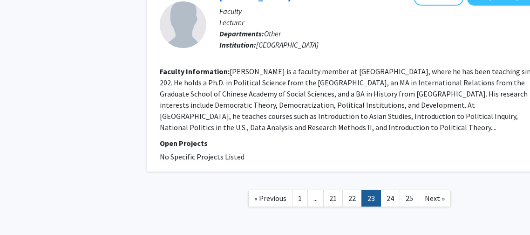
scroll to position [1612, 0]
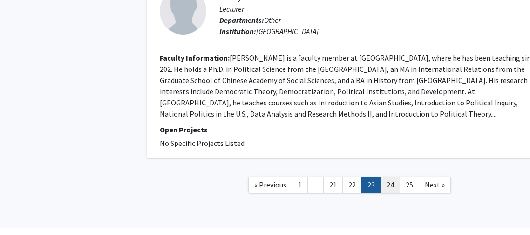
click at [385, 176] on link "24" at bounding box center [390, 184] width 20 height 16
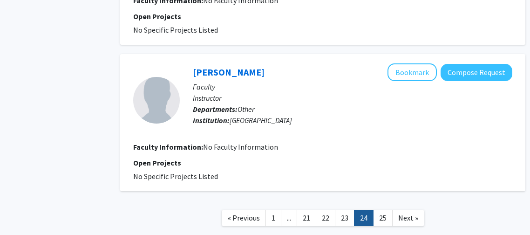
scroll to position [2086, 25]
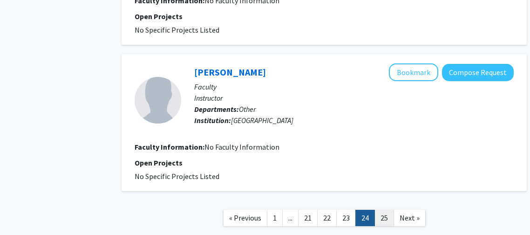
click at [381, 209] on link "25" at bounding box center [384, 217] width 20 height 16
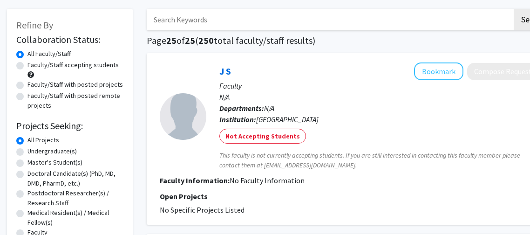
scroll to position [43, 0]
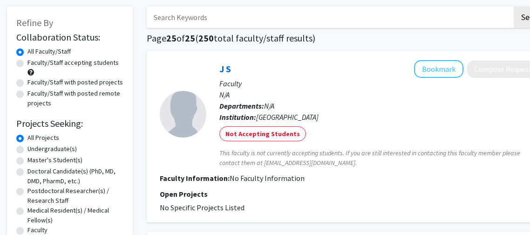
click at [49, 65] on label "Faculty/Staff accepting students" at bounding box center [72, 63] width 91 height 10
click at [34, 64] on input "Faculty/Staff accepting students" at bounding box center [30, 61] width 6 height 6
radio input "true"
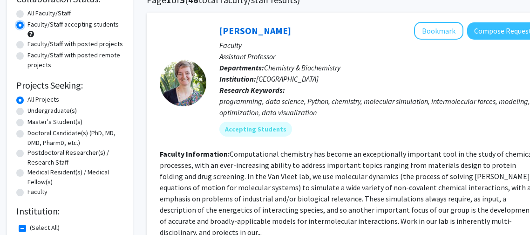
scroll to position [82, 0]
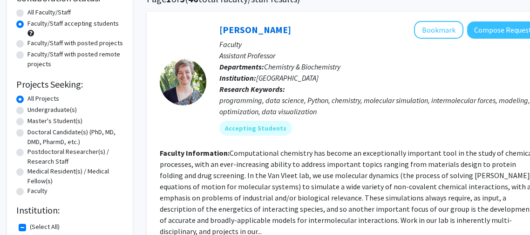
click at [70, 47] on label "Faculty/Staff with posted projects" at bounding box center [74, 43] width 95 height 10
click at [34, 44] on input "Faculty/Staff with posted projects" at bounding box center [30, 41] width 6 height 6
radio input "true"
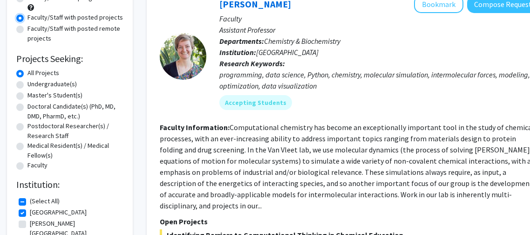
scroll to position [108, 0]
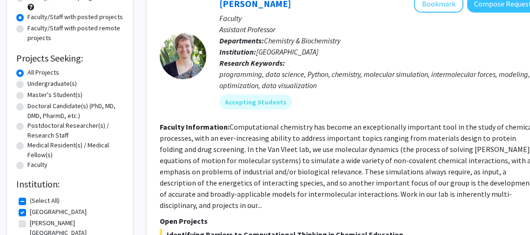
click at [53, 80] on label "Undergraduate(s)" at bounding box center [51, 84] width 49 height 10
click at [34, 80] on input "Undergraduate(s)" at bounding box center [30, 82] width 6 height 6
radio input "true"
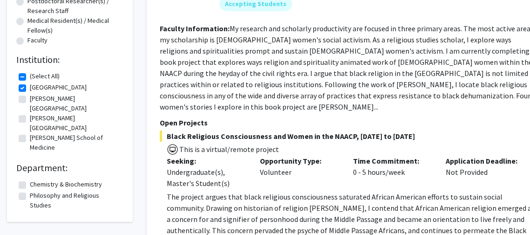
scroll to position [233, 0]
click at [45, 99] on label "Clark Atlanta University" at bounding box center [75, 103] width 91 height 20
click at [36, 99] on input "Clark Atlanta University" at bounding box center [33, 96] width 6 height 6
checkbox input "true"
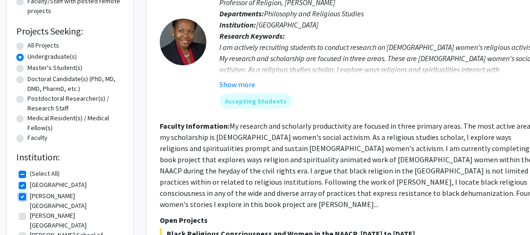
scroll to position [258, 0]
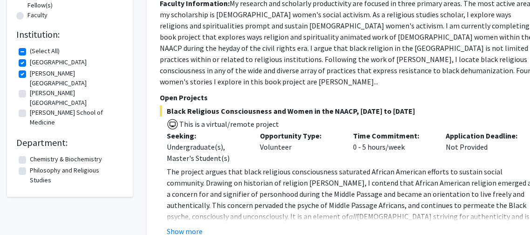
click at [30, 108] on label "Morehouse School of Medicine" at bounding box center [75, 118] width 91 height 20
click at [30, 108] on input "Morehouse School of Medicine" at bounding box center [33, 111] width 6 height 6
checkbox input "true"
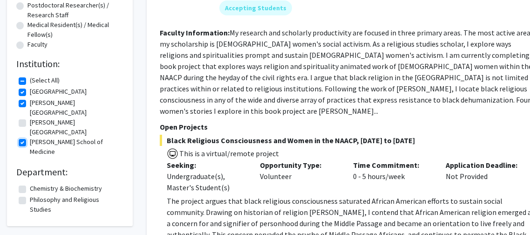
scroll to position [226, 0]
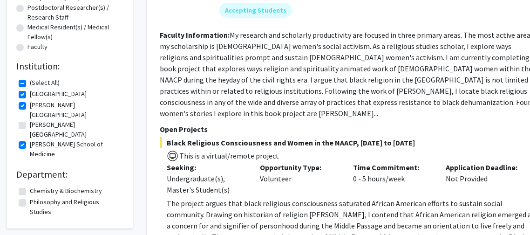
click at [26, 120] on fg-checkbox "Morehouse College Morehouse College" at bounding box center [70, 130] width 102 height 20
click at [30, 120] on label "Morehouse College" at bounding box center [75, 130] width 91 height 20
click at [30, 120] on input "Morehouse College" at bounding box center [33, 123] width 6 height 6
checkbox input "true"
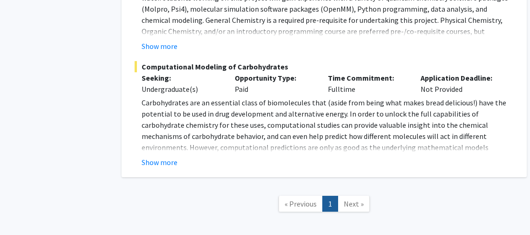
scroll to position [928, 25]
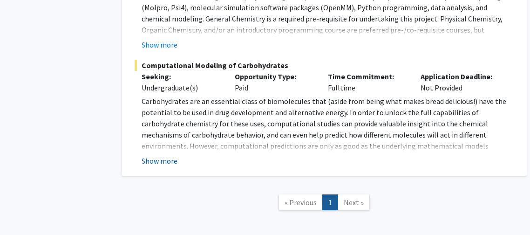
click at [156, 155] on button "Show more" at bounding box center [160, 160] width 36 height 11
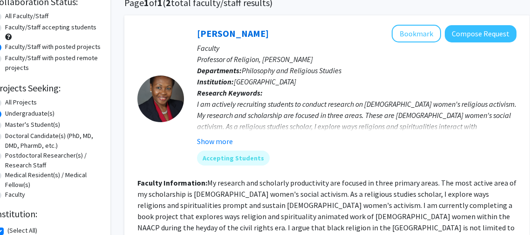
scroll to position [79, 0]
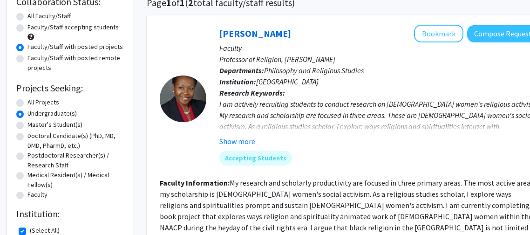
click at [100, 47] on label "Faculty/Staff with posted projects" at bounding box center [74, 47] width 95 height 10
click at [34, 47] on input "Faculty/Staff with posted projects" at bounding box center [30, 45] width 6 height 6
click at [27, 15] on label "All Faculty/Staff" at bounding box center [48, 16] width 43 height 10
click at [27, 15] on input "All Faculty/Staff" at bounding box center [30, 14] width 6 height 6
radio input "true"
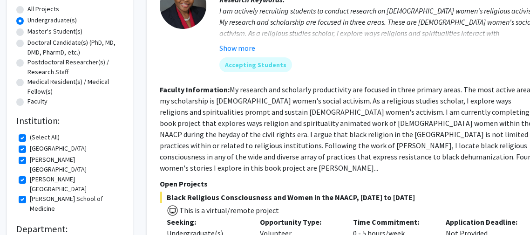
scroll to position [171, 0]
click at [40, 142] on label "(Select All)" at bounding box center [45, 138] width 30 height 10
click at [36, 139] on input "(Select All)" at bounding box center [33, 136] width 6 height 6
checkbox input "false"
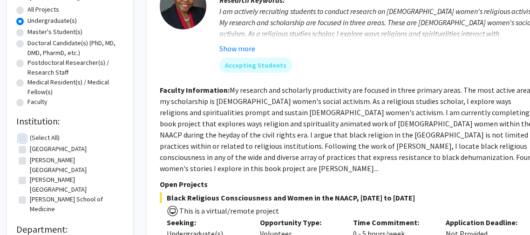
checkbox input "false"
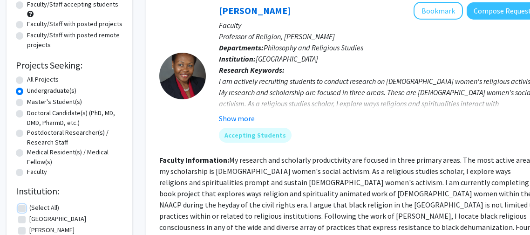
scroll to position [101, 0]
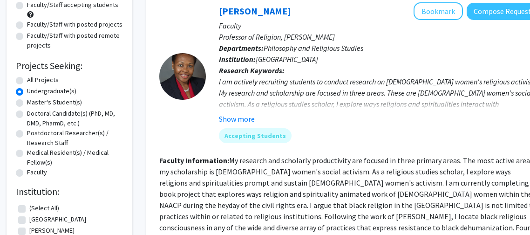
click at [38, 82] on label "All Projects" at bounding box center [43, 80] width 32 height 10
click at [33, 81] on input "All Projects" at bounding box center [30, 78] width 6 height 6
radio input "true"
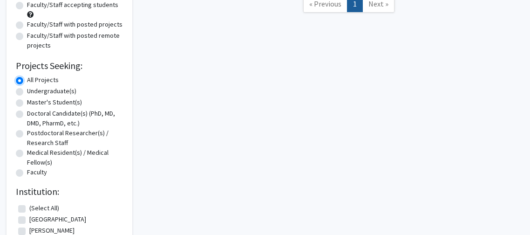
scroll to position [0, 0]
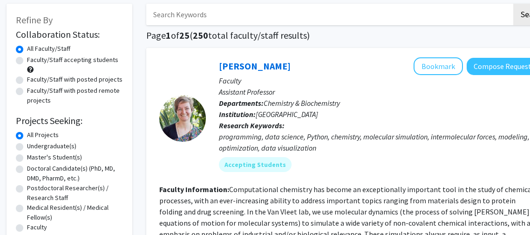
click at [38, 82] on label "Faculty/Staff with posted projects" at bounding box center [74, 79] width 95 height 10
click at [33, 81] on input "Faculty/Staff with posted projects" at bounding box center [30, 77] width 6 height 6
radio input "true"
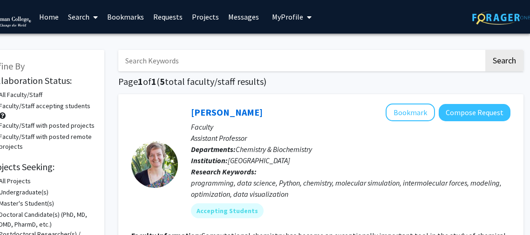
scroll to position [1, 0]
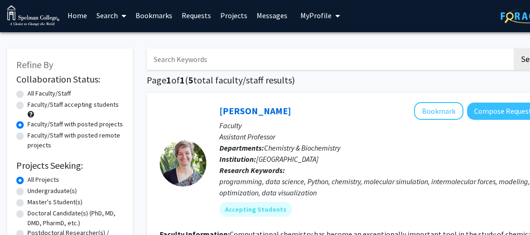
click at [47, 102] on label "Faculty/Staff accepting students" at bounding box center [72, 105] width 91 height 10
click at [34, 102] on input "Faculty/Staff accepting students" at bounding box center [30, 103] width 6 height 6
radio input "true"
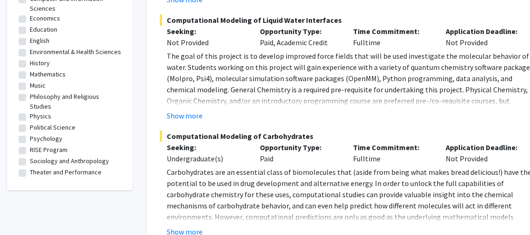
scroll to position [444, 0]
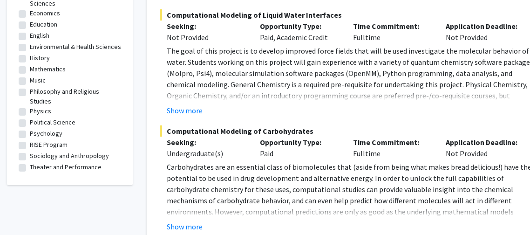
click at [45, 128] on label "Psychology" at bounding box center [46, 133] width 33 height 10
click at [36, 128] on input "Psychology" at bounding box center [33, 131] width 6 height 6
checkbox input "true"
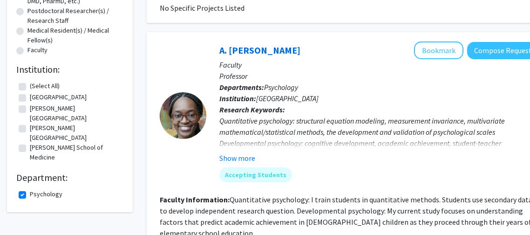
click at [56, 189] on label "Psychology" at bounding box center [46, 194] width 33 height 10
click at [36, 189] on input "Psychology" at bounding box center [33, 192] width 6 height 6
checkbox input "false"
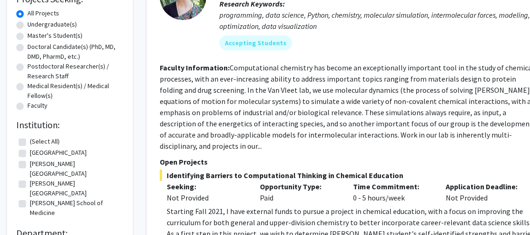
click at [30, 178] on label "Morehouse College" at bounding box center [75, 188] width 91 height 20
click at [30, 178] on input "Morehouse College" at bounding box center [33, 181] width 6 height 6
checkbox input "true"
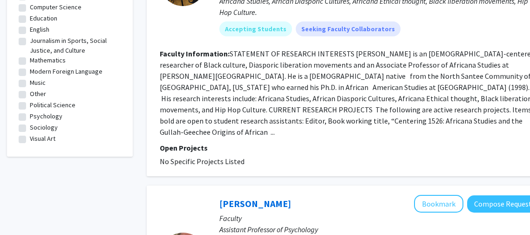
click at [30, 111] on label "Psychology" at bounding box center [46, 116] width 33 height 10
click at [30, 111] on input "Psychology" at bounding box center [33, 114] width 6 height 6
checkbox input "true"
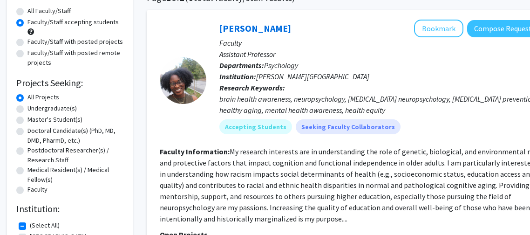
scroll to position [83, 0]
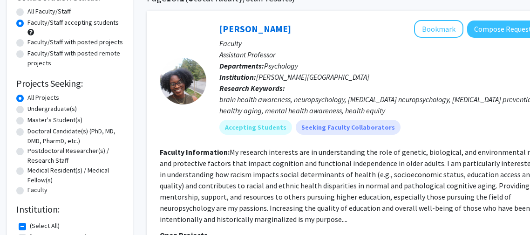
click at [107, 47] on label "Faculty/Staff with posted projects" at bounding box center [74, 42] width 95 height 10
click at [34, 43] on input "Faculty/Staff with posted projects" at bounding box center [30, 40] width 6 height 6
radio input "true"
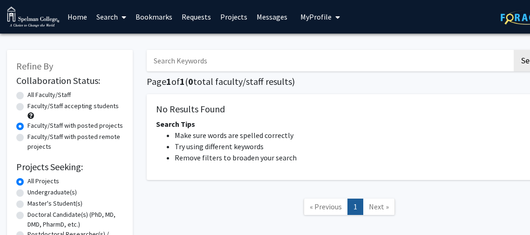
click at [153, 12] on link "Bookmarks" at bounding box center [154, 16] width 46 height 33
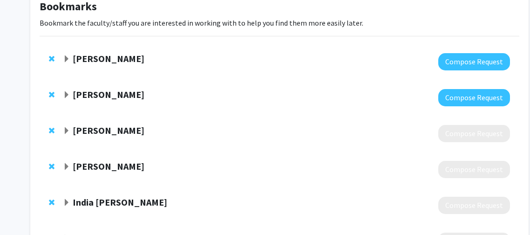
scroll to position [43, 0]
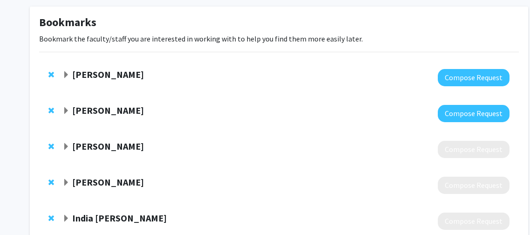
click at [91, 146] on strong "Shani Harris" at bounding box center [108, 146] width 72 height 12
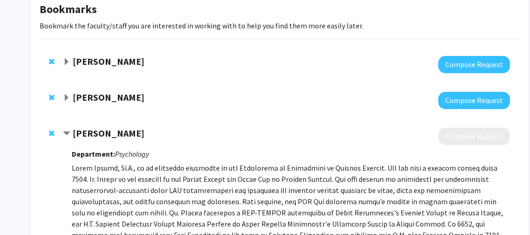
scroll to position [53, 0]
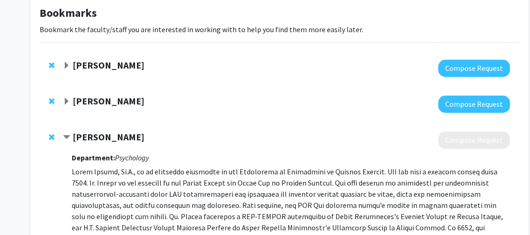
click at [100, 138] on strong "Shani Harris" at bounding box center [109, 137] width 72 height 12
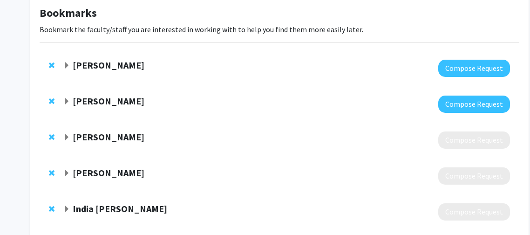
click at [100, 138] on strong "Shani Harris" at bounding box center [109, 137] width 72 height 12
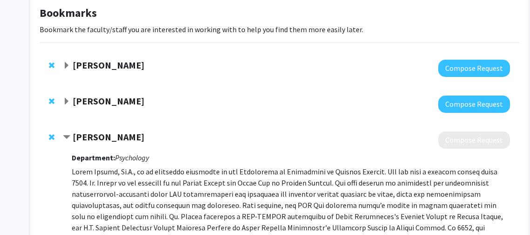
click at [100, 138] on strong "Shani Harris" at bounding box center [109, 137] width 72 height 12
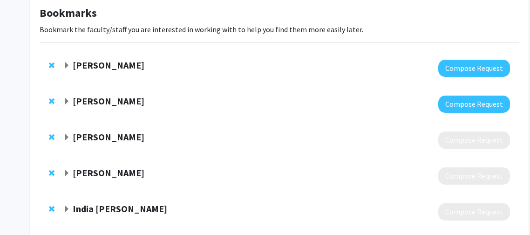
click at [142, 68] on strong "Na'Taki Osborne Jelks" at bounding box center [109, 65] width 72 height 12
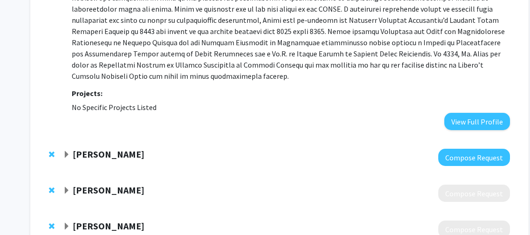
scroll to position [313, 0]
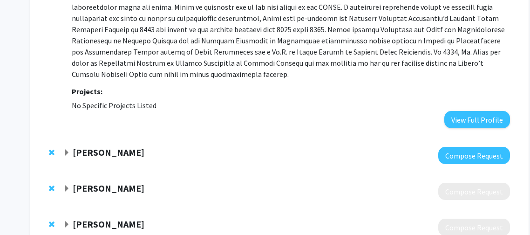
click at [93, 146] on strong "Rihana Mason" at bounding box center [109, 152] width 72 height 12
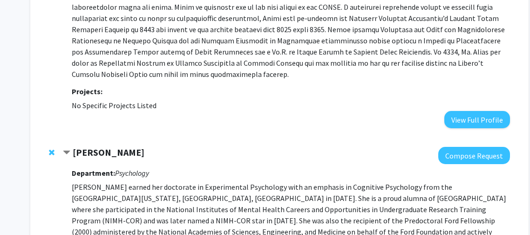
click at [93, 146] on strong "Rihana Mason" at bounding box center [109, 152] width 72 height 12
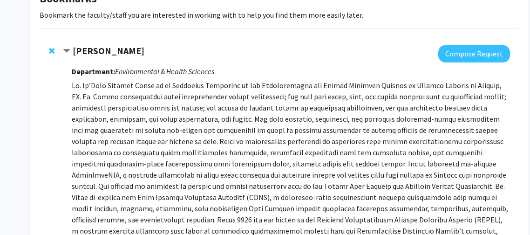
scroll to position [0, 0]
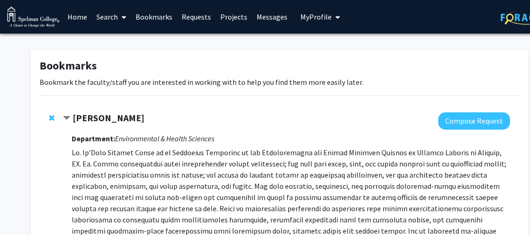
click at [111, 117] on strong "Na'Taki Osborne Jelks" at bounding box center [109, 118] width 72 height 12
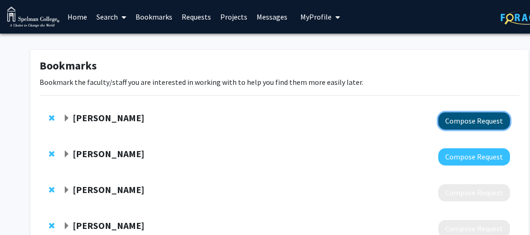
click at [459, 125] on button "Compose Request" at bounding box center [474, 120] width 72 height 17
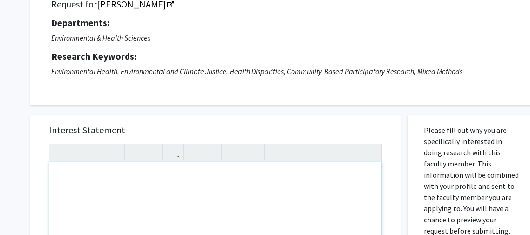
scroll to position [47, 0]
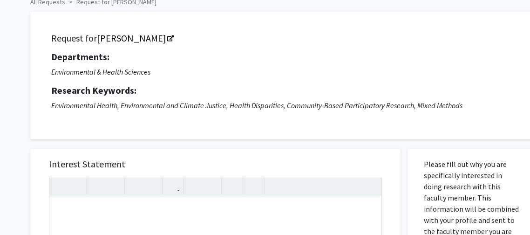
click at [307, 68] on p "Environmental & Health Sciences" at bounding box center [282, 71] width 463 height 11
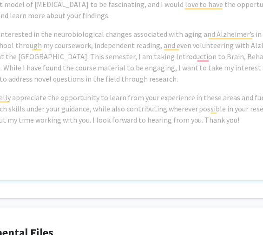
scroll to position [276, 64]
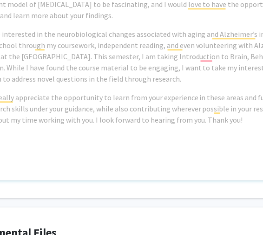
click at [31, 87] on div "Example: I am a Neuroscience major passionate about neurodegenerative diseases,…" at bounding box center [145, 73] width 367 height 213
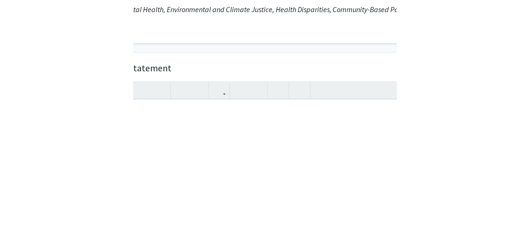
scroll to position [143, 28]
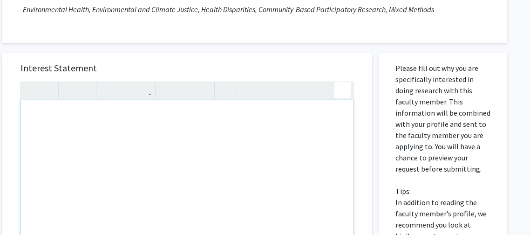
click at [340, 91] on div "Insert link Remove link" at bounding box center [186, 197] width 333 height 232
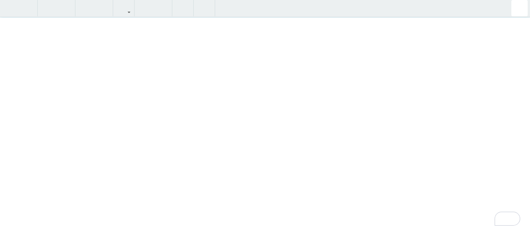
click at [522, 6] on div "All Requests Request for Na'Taki Osborne Jelks Request for Na'Taki Osborne Jelk…" at bounding box center [251, 141] width 559 height 500
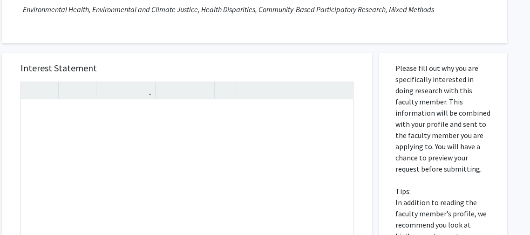
click at [333, 70] on h5 "Interest Statement" at bounding box center [186, 67] width 333 height 11
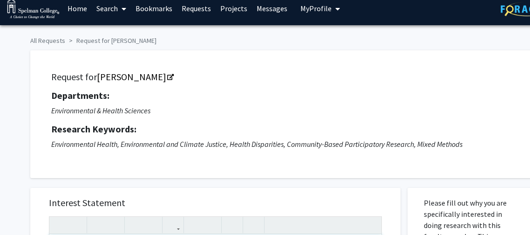
scroll to position [0, 0]
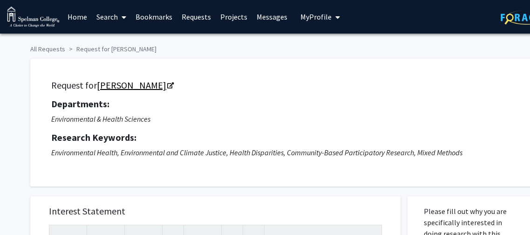
click at [124, 82] on link "Na'Taki Osborne Jelks" at bounding box center [135, 85] width 76 height 12
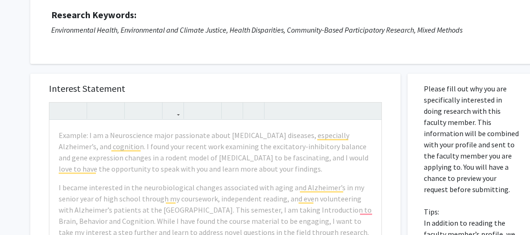
scroll to position [135, 0]
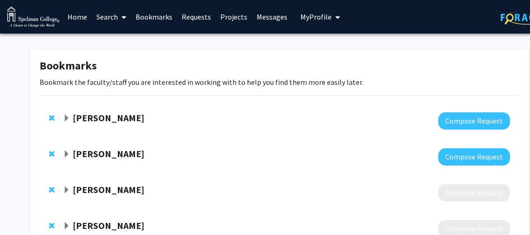
click at [104, 119] on strong "Na'Taki Osborne Jelks" at bounding box center [109, 118] width 72 height 12
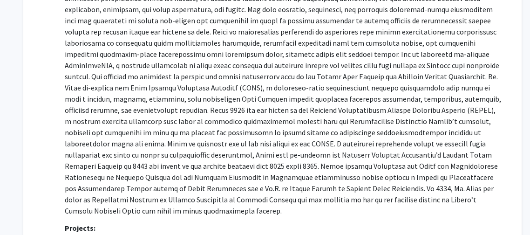
scroll to position [155, 7]
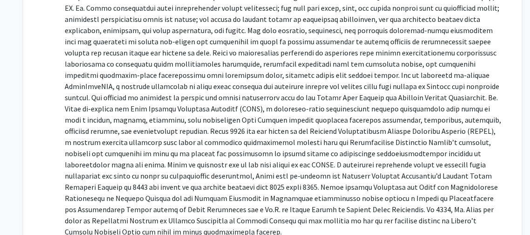
click at [381, 222] on p at bounding box center [284, 114] width 438 height 246
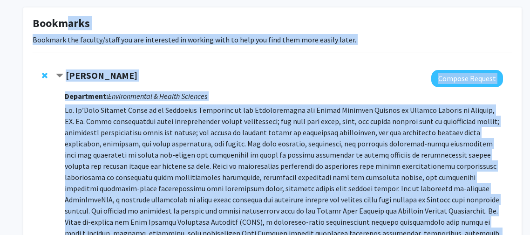
scroll to position [0, 7]
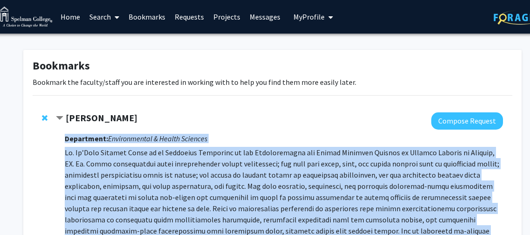
drag, startPoint x: 380, startPoint y: 221, endPoint x: 61, endPoint y: 156, distance: 325.8
drag, startPoint x: 382, startPoint y: 196, endPoint x: 60, endPoint y: 133, distance: 328.3
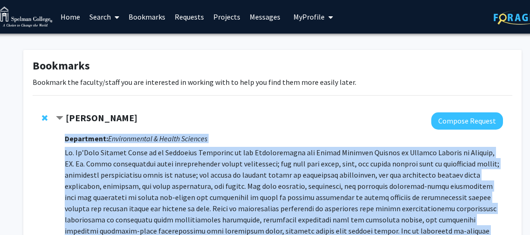
copy div "Department: Environmental & Health Sciences Dr. Na’Taki Osborne Jelks is an Ass…"
click at [268, 81] on p "Bookmark the faculty/staff you are interested in working with to help you find …" at bounding box center [272, 81] width 479 height 11
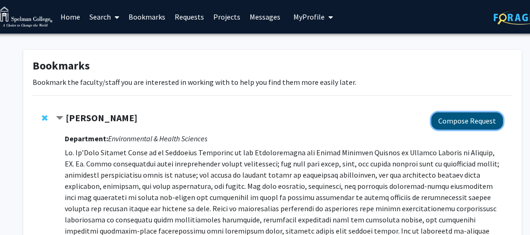
click at [445, 124] on button "Compose Request" at bounding box center [467, 120] width 72 height 17
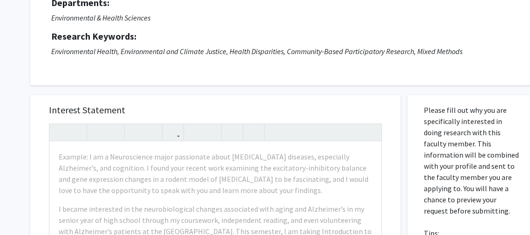
scroll to position [145, 0]
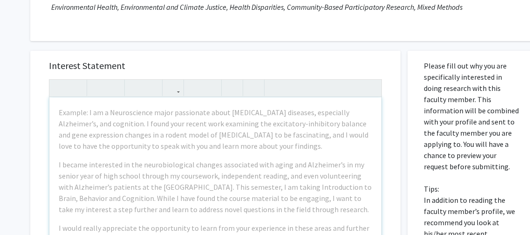
click at [264, 152] on div "Example: I am a Neuroscience major passionate about neurodegenerative diseases,…" at bounding box center [215, 203] width 332 height 213
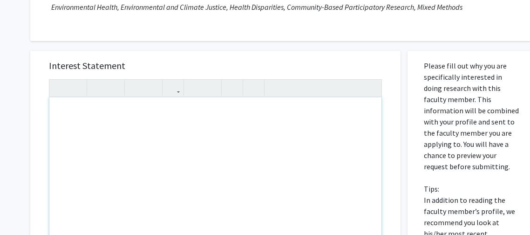
paste div "To enrich screen reader interactions, please activate Accessibility in Grammarl…"
type textarea "<p>Dear Dr. Jelks,</p><br><p>I am writing to express my interest in becoming in…"
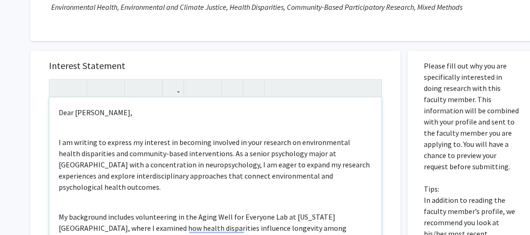
click at [73, 109] on p "Dear Dr. Jelks," at bounding box center [215, 112] width 313 height 11
click at [79, 133] on div "Dr. Jelks, I am writing to express my interest in becoming involved in your res…" at bounding box center [215, 203] width 332 height 213
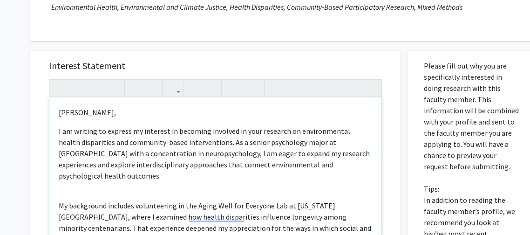
click at [91, 177] on div "Dr. Jelks, I am writing to express my interest in becoming involved in your res…" at bounding box center [215, 203] width 332 height 213
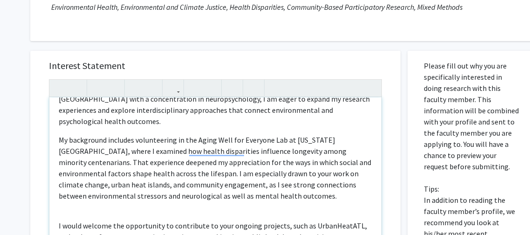
scroll to position [54, 0]
click at [83, 202] on div "Dr. Jelks, I am writing to express my interest in becoming involved in your res…" at bounding box center [215, 203] width 332 height 213
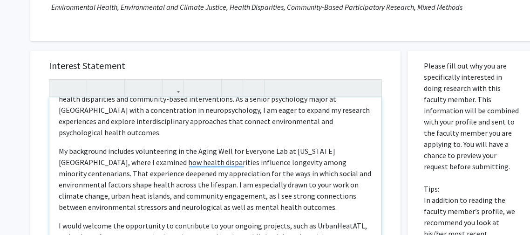
scroll to position [156, 0]
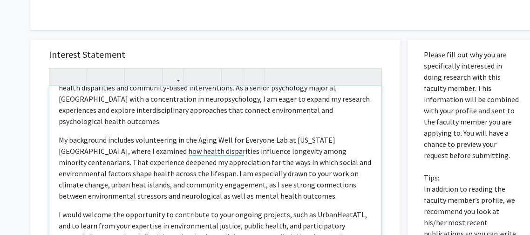
type textarea "<p>&nbsp;Dr. Jelks,</p><p>I am writing to express my interest in becoming invol…"
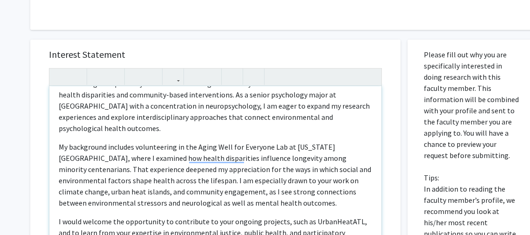
scroll to position [39, 0]
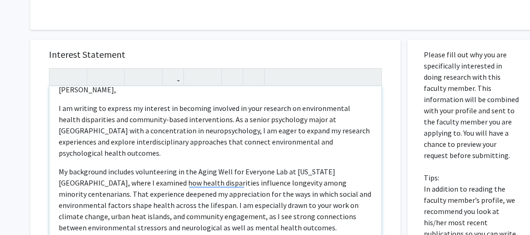
click at [122, 130] on p "I am writing to express my interest in becoming involved in your research on en…" at bounding box center [215, 130] width 313 height 56
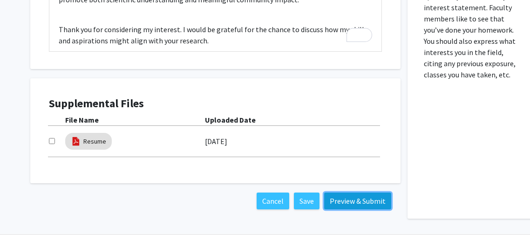
click at [363, 202] on button "Preview & Submit" at bounding box center [357, 200] width 67 height 17
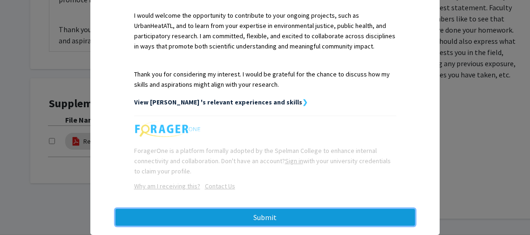
click at [337, 209] on button "Submit" at bounding box center [264, 217] width 299 height 17
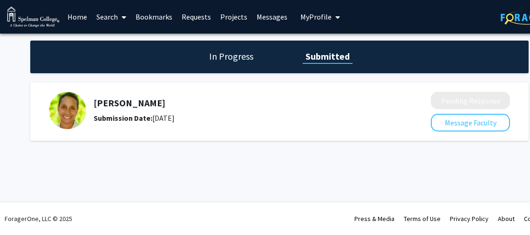
click at [162, 15] on link "Bookmarks" at bounding box center [154, 16] width 46 height 33
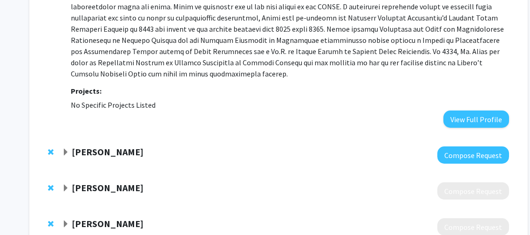
scroll to position [313, 1]
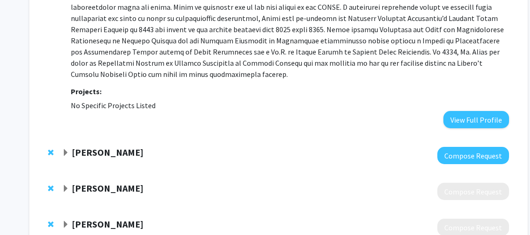
click at [97, 146] on strong "Rihana Mason" at bounding box center [108, 152] width 72 height 12
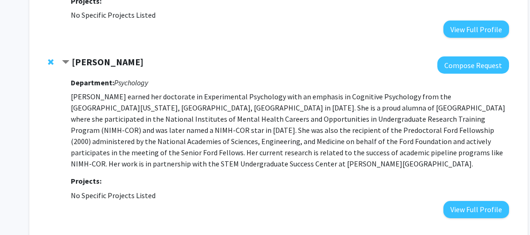
scroll to position [402, 0]
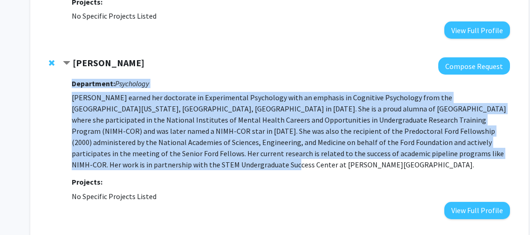
drag, startPoint x: 504, startPoint y: 142, endPoint x: 71, endPoint y: 85, distance: 437.2
click at [71, 85] on div "Rihana Mason Compose Request Department: Psychology Dr. Mason earned her doctor…" at bounding box center [286, 137] width 447 height 161
click at [515, 145] on div "Rihana Mason Compose Request Department: Psychology Dr. Mason earned her doctor…" at bounding box center [279, 138] width 479 height 180
drag, startPoint x: 503, startPoint y: 142, endPoint x: 72, endPoint y: 89, distance: 433.8
click at [72, 92] on p "Dr. Mason earned her doctorate in Experimental Psychology with an emphasis in C…" at bounding box center [291, 131] width 438 height 78
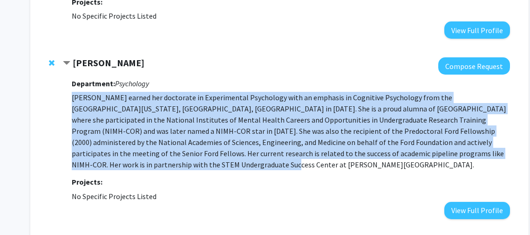
copy p "Dr. Mason earned her doctorate in Experimental Psychology with an emphasis in C…"
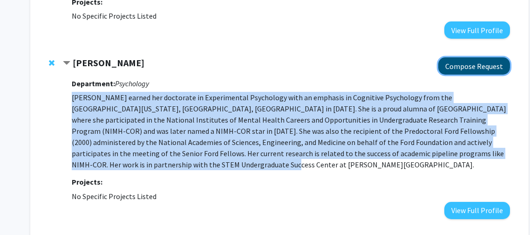
click at [447, 57] on button "Compose Request" at bounding box center [474, 65] width 72 height 17
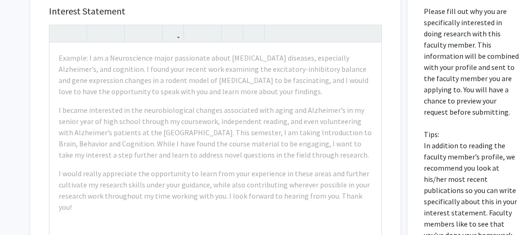
scroll to position [202, 0]
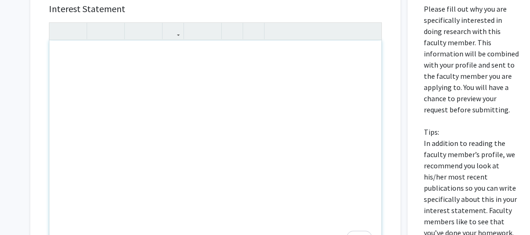
click at [257, 69] on div "To enrich screen reader interactions, please activate Accessibility in Grammarl…" at bounding box center [215, 146] width 332 height 213
paste div "To enrich screen reader interactions, please activate Accessibility in Grammarl…"
type textarea "<p>Dear Dr. Mason,</p><br><p>I am writing to express my interest in contributin…"
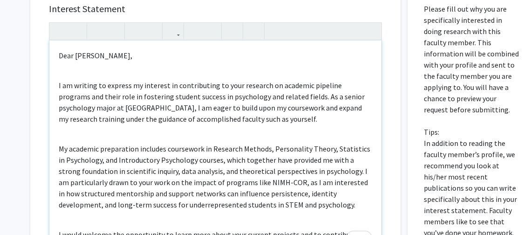
click at [72, 54] on p "Dear Dr. Mason," at bounding box center [215, 55] width 313 height 11
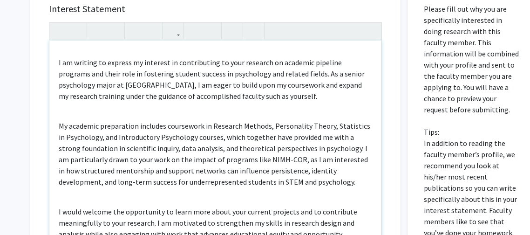
scroll to position [25, 0]
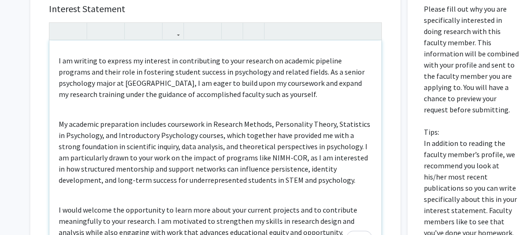
click at [148, 106] on div "Dr. Mason, I am writing to express my interest in contributing to your research…" at bounding box center [215, 146] width 332 height 213
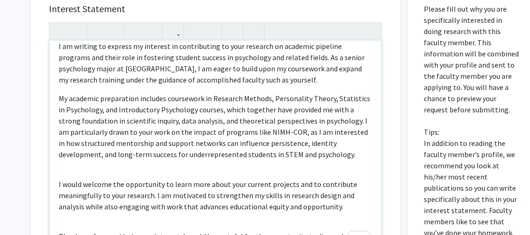
scroll to position [54, 0]
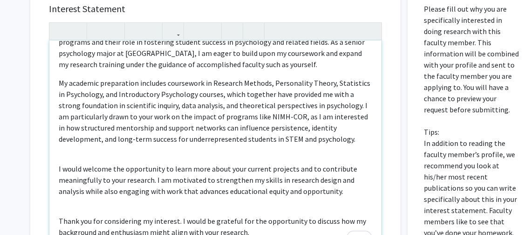
click at [103, 159] on div "Dr. Mason, I am writing to express my interest in contributing to your research…" at bounding box center [215, 146] width 332 height 213
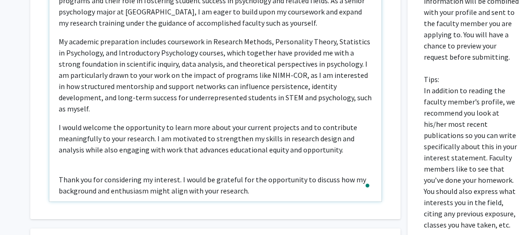
scroll to position [255, 0]
click at [225, 153] on div "Dr. Mason, I am writing to express my interest in contributing to your research…" at bounding box center [215, 93] width 332 height 213
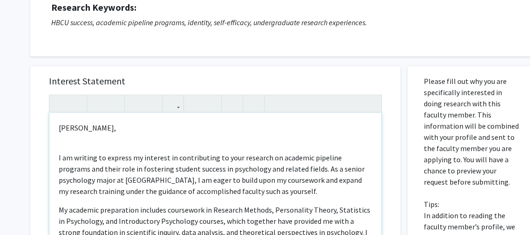
scroll to position [129, 0]
click at [123, 146] on div "Dr. Mason, I am writing to express my interest in contributing to your research…" at bounding box center [215, 219] width 332 height 213
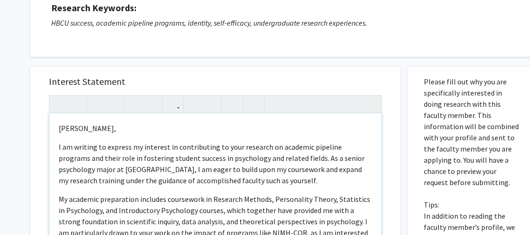
type textarea "<p>&nbsp;Dr. Mason,</p><p>I am writing to express my interest in contributing t…"
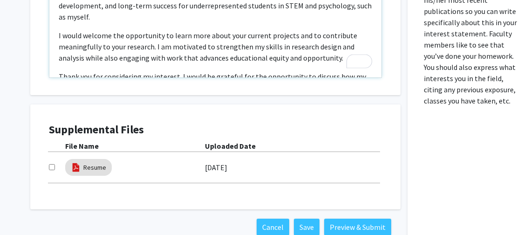
scroll to position [437, 0]
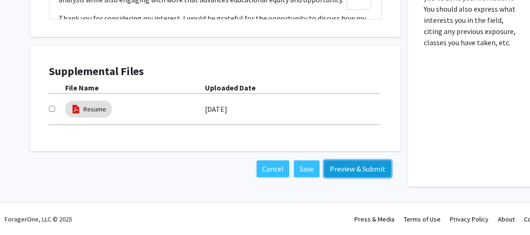
click at [335, 165] on button "Preview & Submit" at bounding box center [357, 168] width 67 height 17
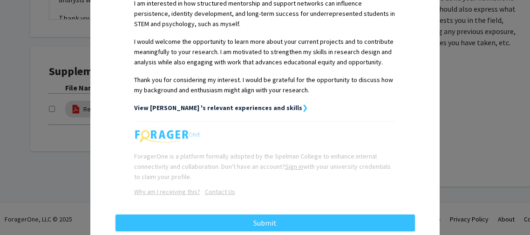
scroll to position [395, 0]
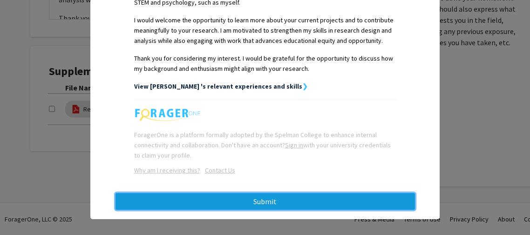
click at [316, 193] on button "Submit" at bounding box center [264, 201] width 299 height 17
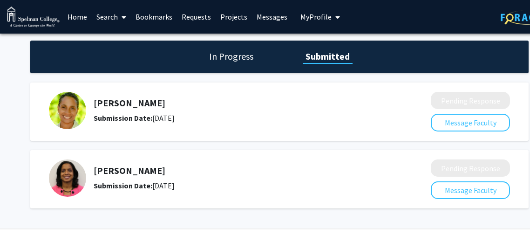
click at [153, 16] on link "Bookmarks" at bounding box center [154, 16] width 46 height 33
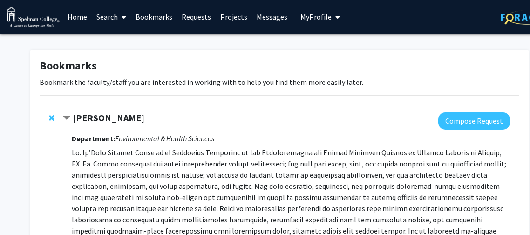
click at [86, 17] on link "Home" at bounding box center [77, 16] width 29 height 33
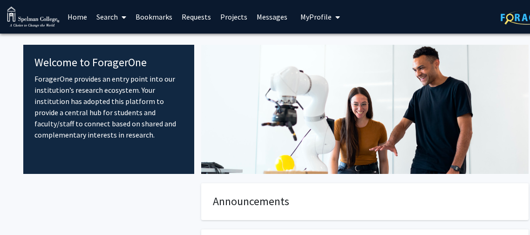
click at [278, 17] on link "Messages" at bounding box center [272, 16] width 40 height 33
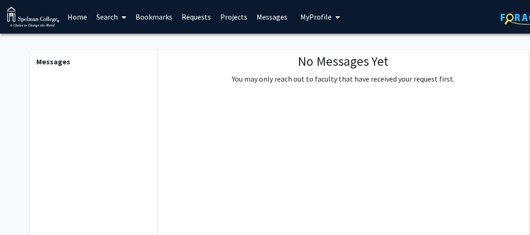
click at [335, 18] on icon "My profile dropdown to access profile and logout" at bounding box center [337, 16] width 5 height 7
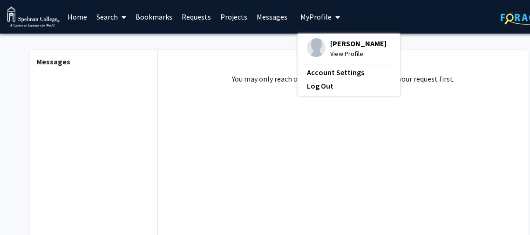
click at [256, 25] on link "Messages" at bounding box center [272, 16] width 40 height 33
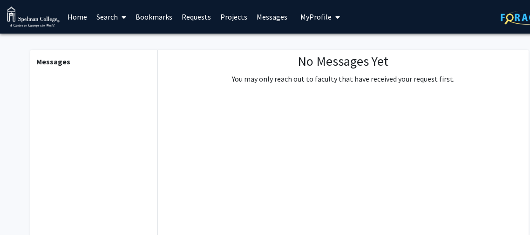
click at [236, 20] on link "Projects" at bounding box center [234, 16] width 36 height 33
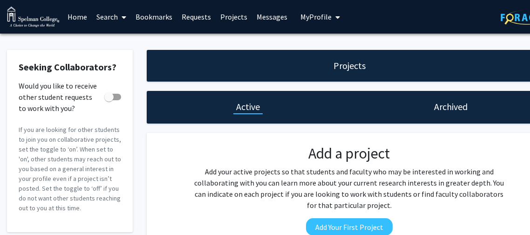
click at [73, 17] on link "Home" at bounding box center [77, 16] width 29 height 33
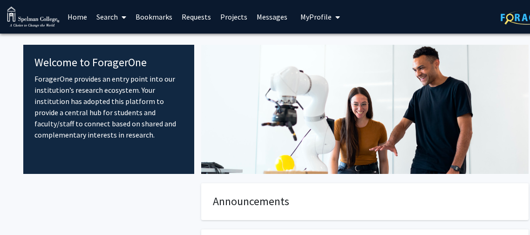
click at [67, 17] on link "Home" at bounding box center [77, 16] width 29 height 33
